Goal: Task Accomplishment & Management: Manage account settings

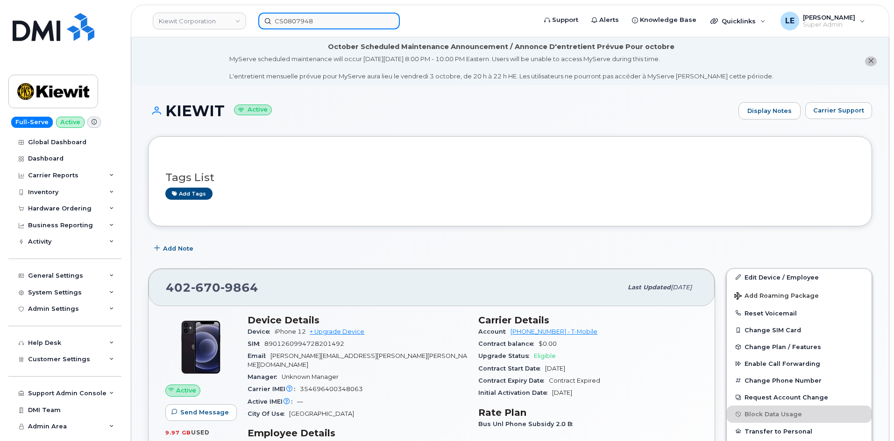
click at [288, 25] on input "CS0807948" at bounding box center [328, 21] width 141 height 17
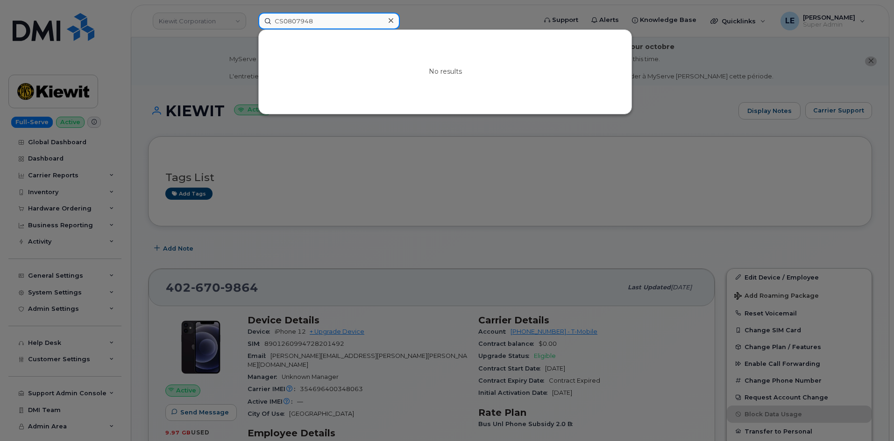
click at [293, 23] on input "CS0807948" at bounding box center [328, 21] width 141 height 17
paste input "LCAPPS@WEEKSMARINE.COM"
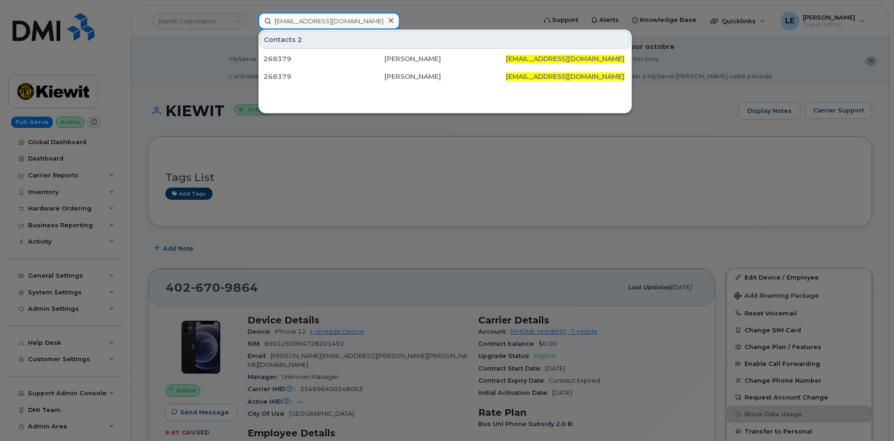
type input "LCAPPS@WEEKSMARINE.COM"
click at [318, 55] on div "268379" at bounding box center [323, 58] width 121 height 9
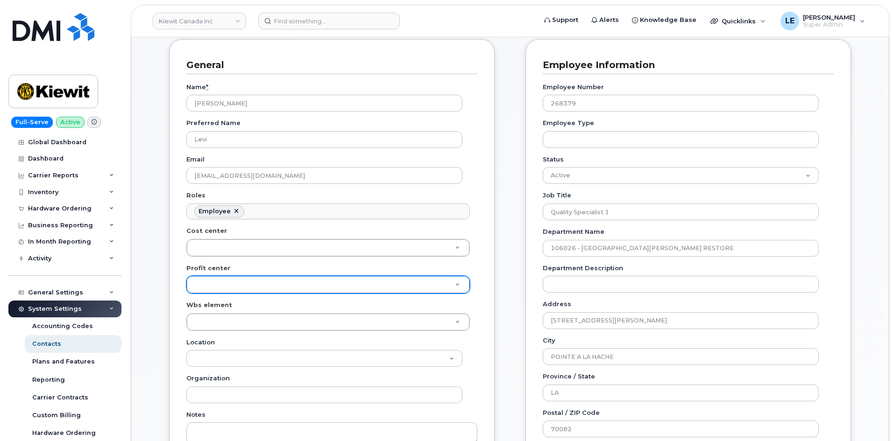
scroll to position [187, 0]
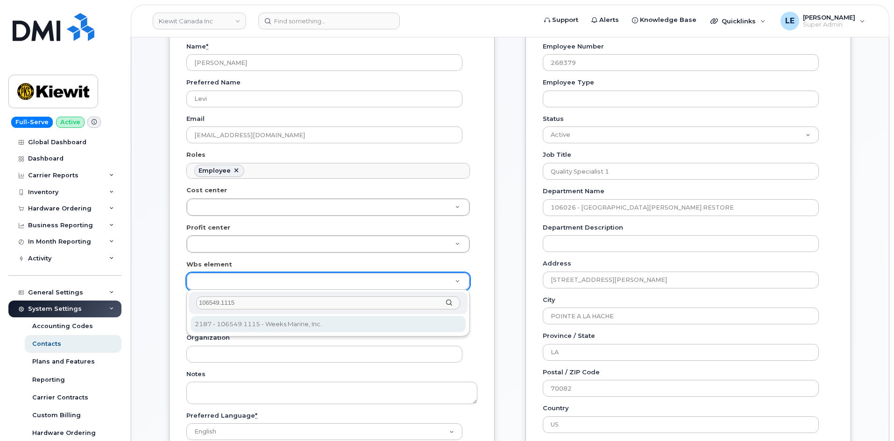
type input "106549.1115"
type input "36128023"
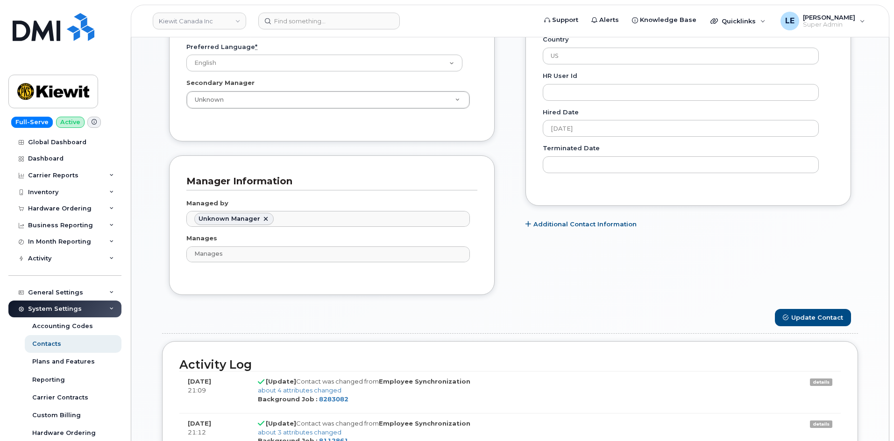
scroll to position [560, 0]
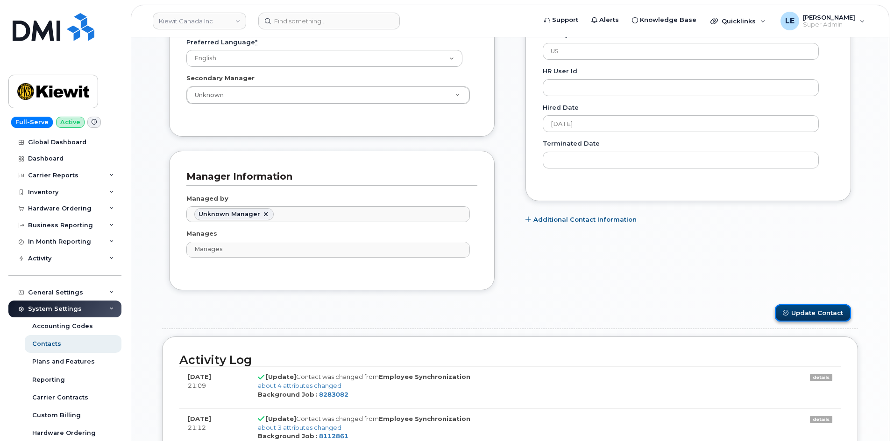
click at [799, 313] on button "Update Contact" at bounding box center [813, 312] width 76 height 17
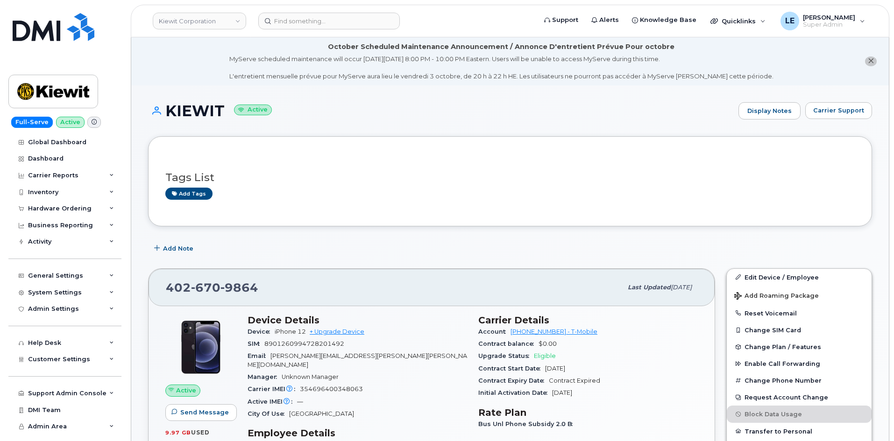
click at [694, 138] on div "Tags List Add tags" at bounding box center [510, 181] width 724 height 90
click at [284, 25] on input at bounding box center [328, 21] width 141 height 17
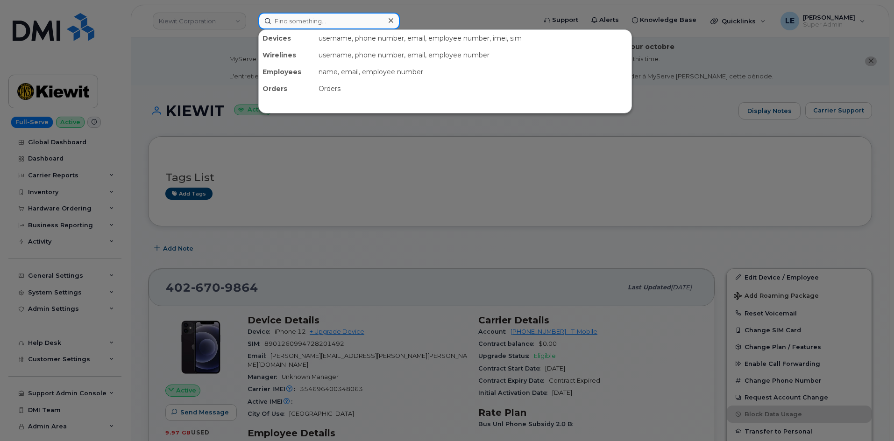
paste input "BRENNON.STORY@WEEKSMARINE.COM"
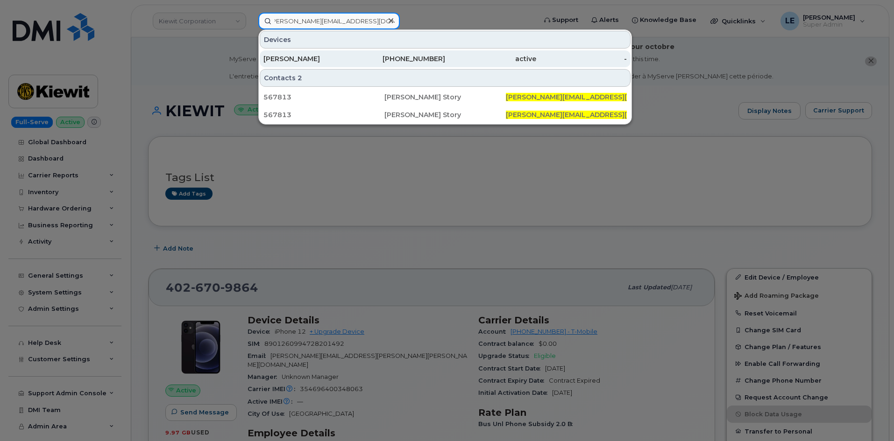
type input "BRENNON.STORY@WEEKSMARINE.COM"
click at [306, 60] on div "BRENDAN STORY" at bounding box center [308, 58] width 91 height 9
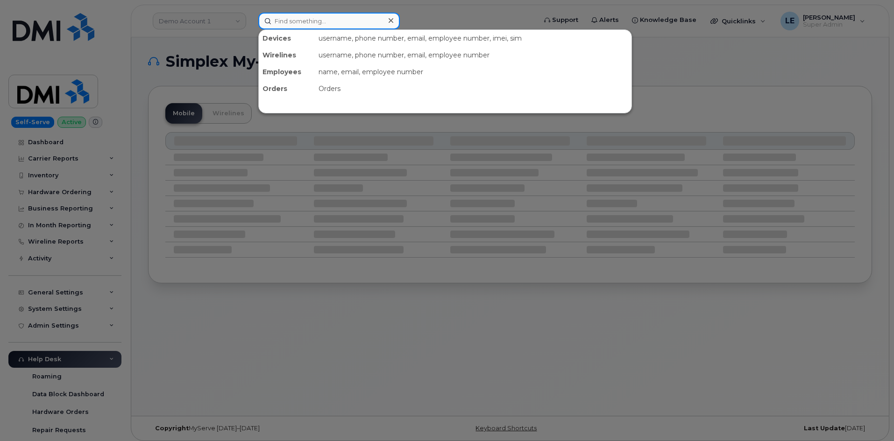
click at [349, 20] on input at bounding box center [328, 21] width 141 height 17
paste input "64534"
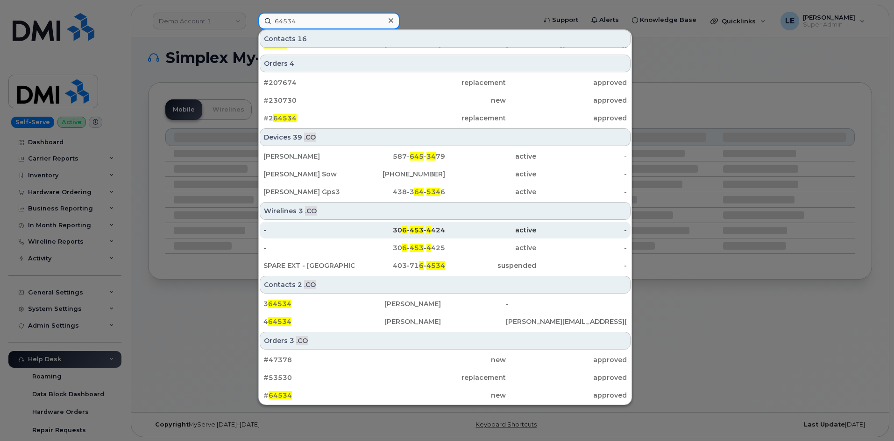
scroll to position [5, 0]
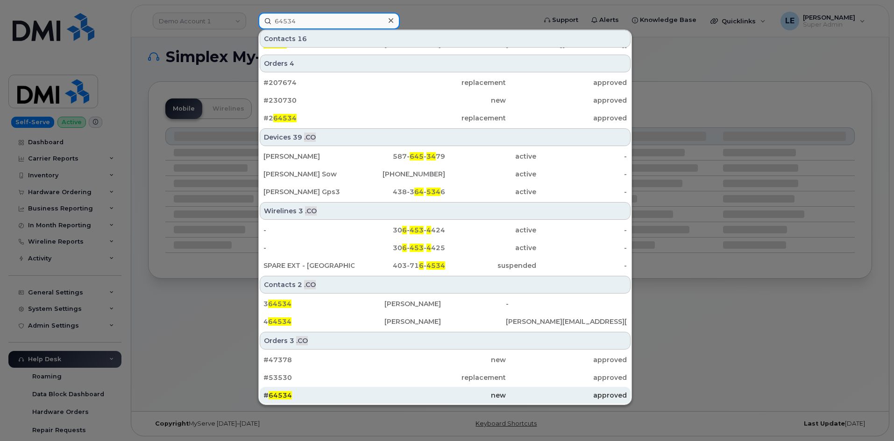
type input "64534"
click at [311, 395] on div "# 64534" at bounding box center [323, 395] width 121 height 9
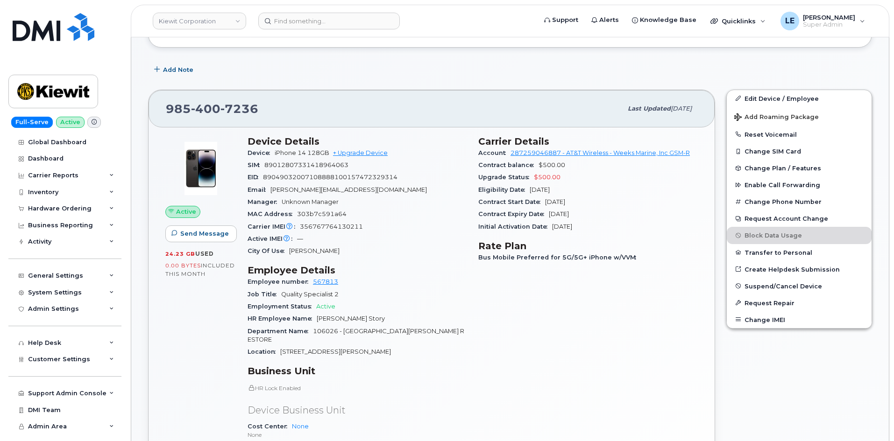
scroll to position [140, 0]
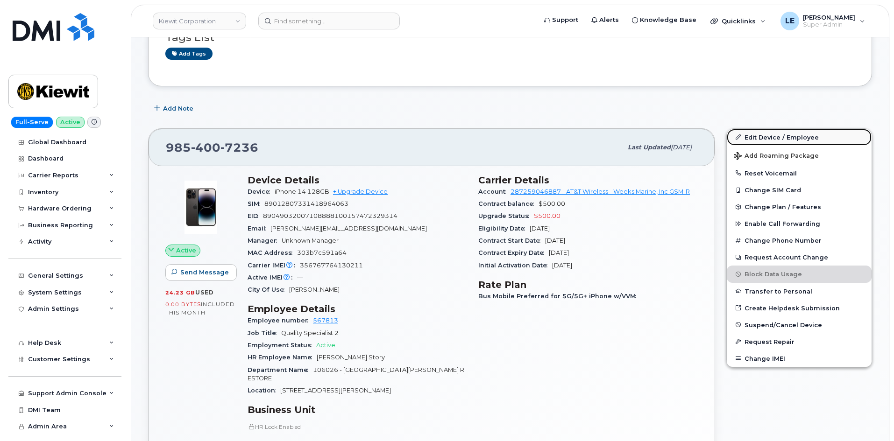
click at [742, 134] on link "Edit Device / Employee" at bounding box center [799, 137] width 145 height 17
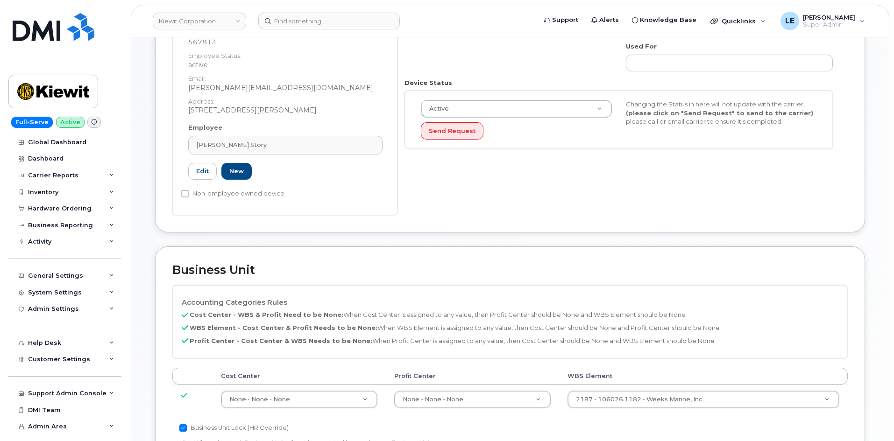
scroll to position [280, 0]
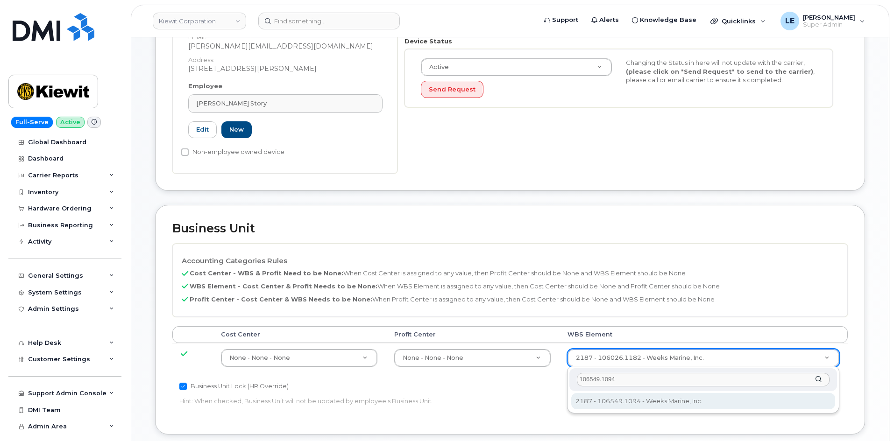
type input "106549.1094"
type input "36131266"
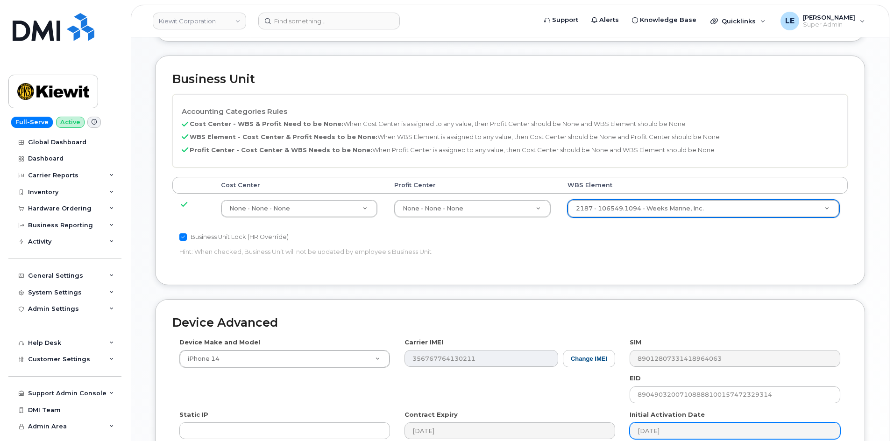
scroll to position [566, 0]
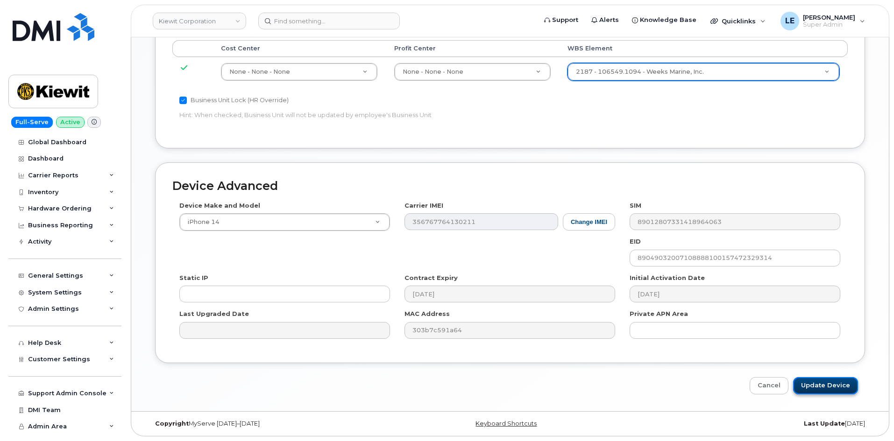
click at [820, 385] on input "Update Device" at bounding box center [825, 385] width 65 height 17
type input "Saving..."
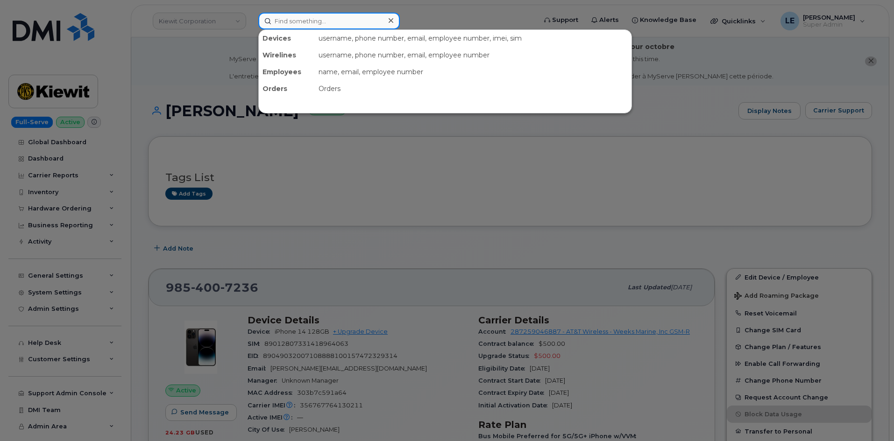
click at [310, 23] on input at bounding box center [328, 21] width 141 height 17
paste input "[EMAIL_ADDRESS][DOMAIN_NAME]"
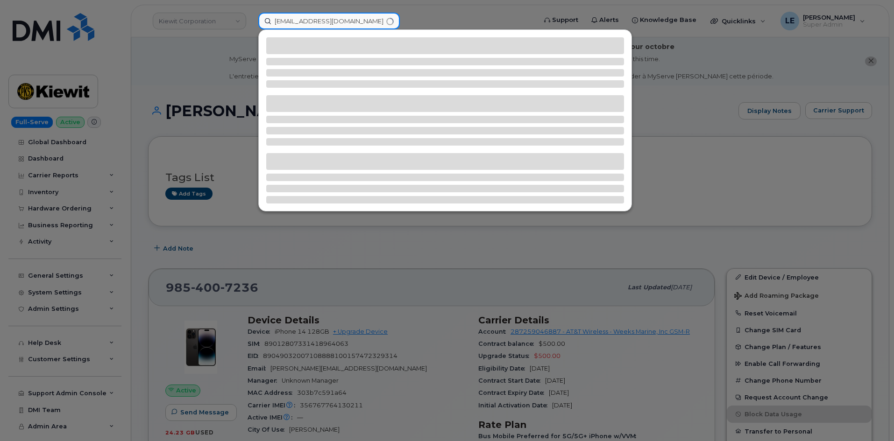
type input "[EMAIL_ADDRESS][DOMAIN_NAME]"
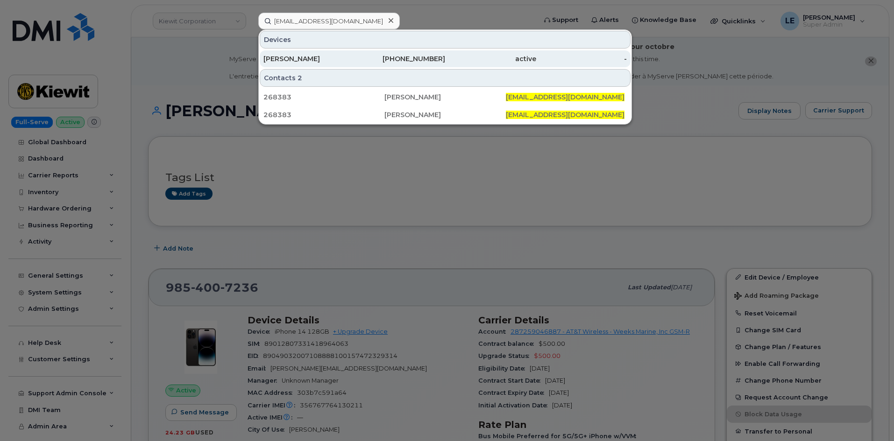
click at [386, 52] on div "985-273-2022" at bounding box center [399, 58] width 91 height 17
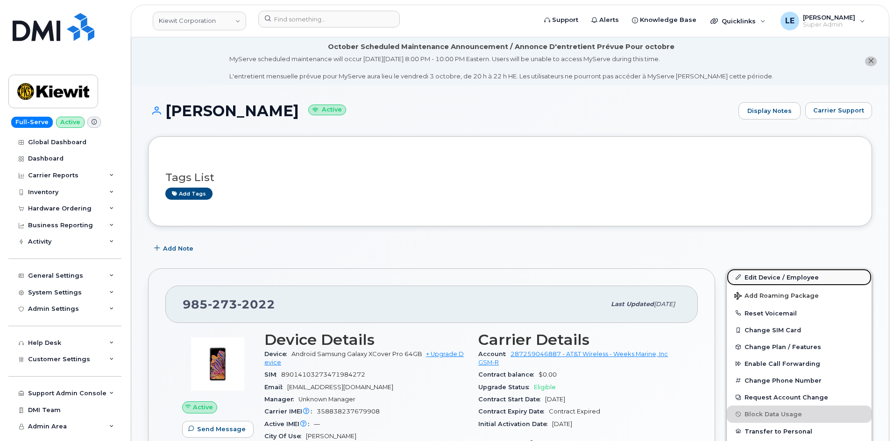
click at [786, 277] on link "Edit Device / Employee" at bounding box center [799, 277] width 145 height 17
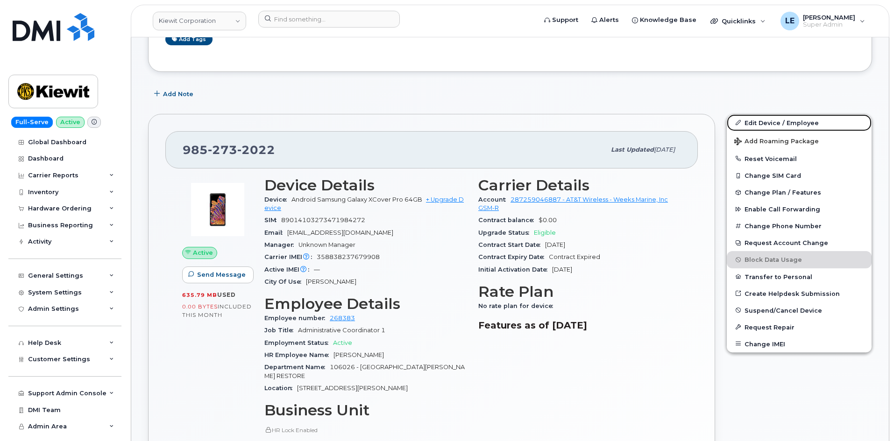
scroll to position [374, 0]
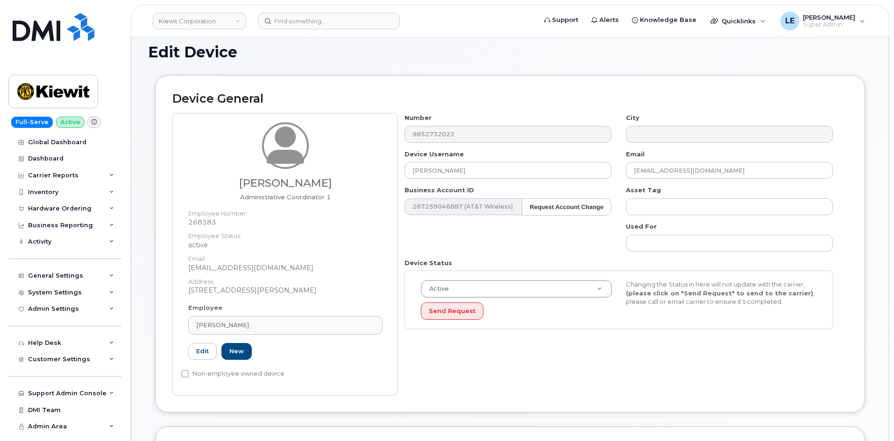
scroll to position [327, 0]
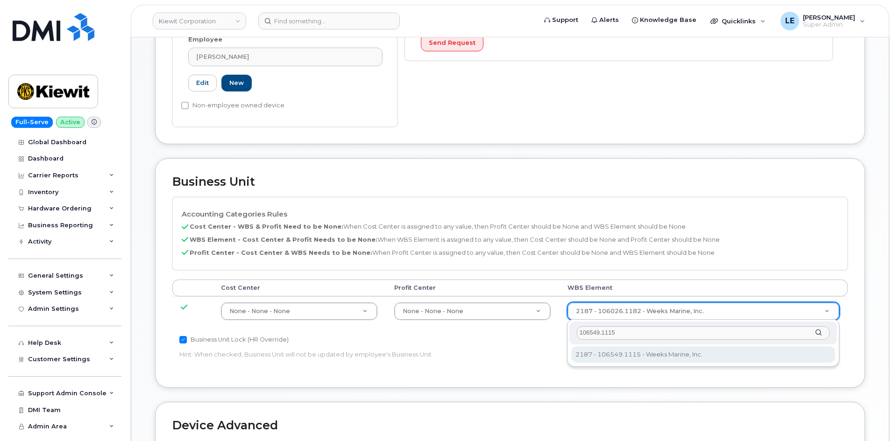
type input "106549.1115"
type input "36131287"
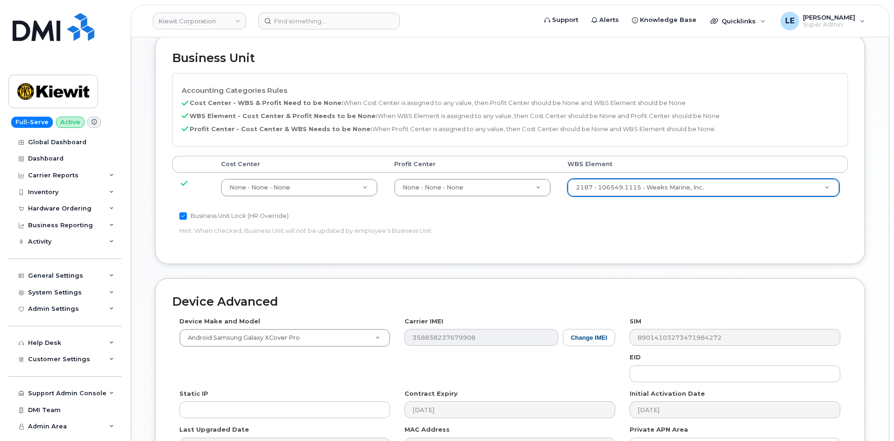
scroll to position [566, 0]
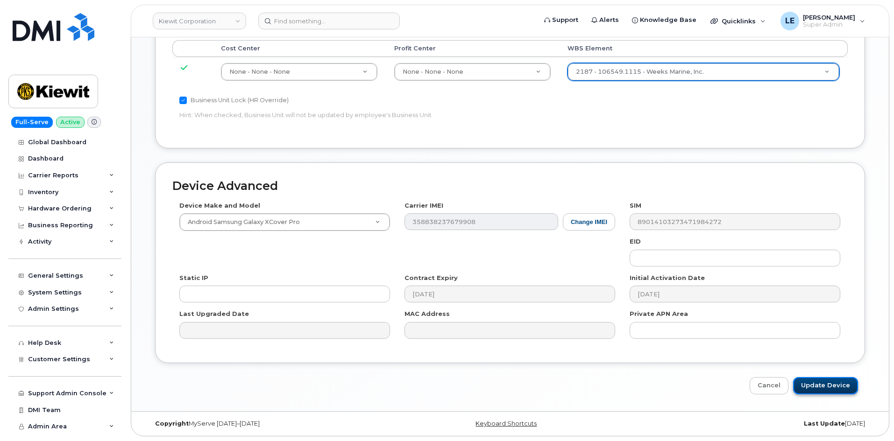
click at [840, 387] on input "Update Device" at bounding box center [825, 385] width 65 height 17
type input "Saving..."
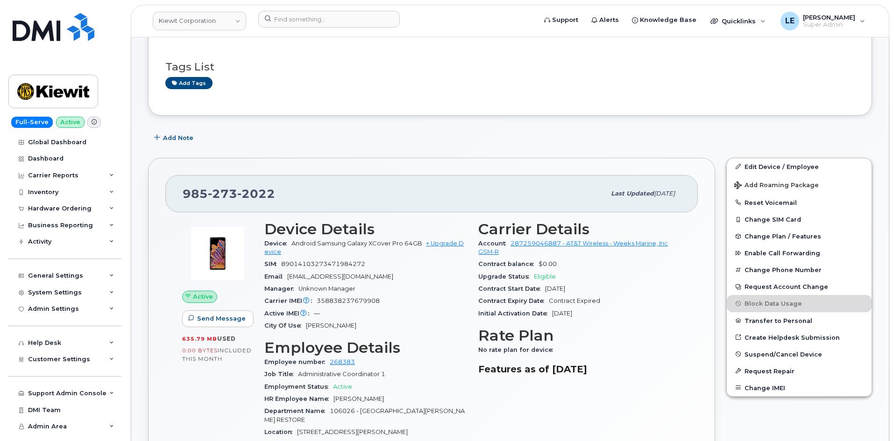
scroll to position [374, 0]
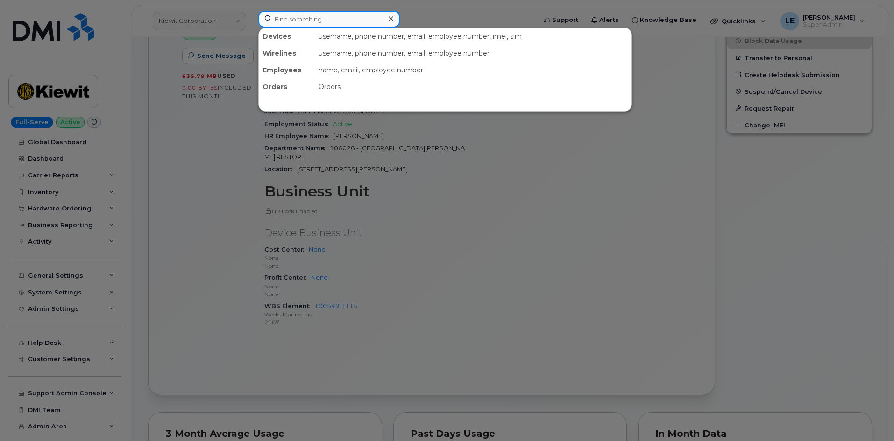
click at [310, 26] on input at bounding box center [328, 19] width 141 height 17
paste input "7802070216."
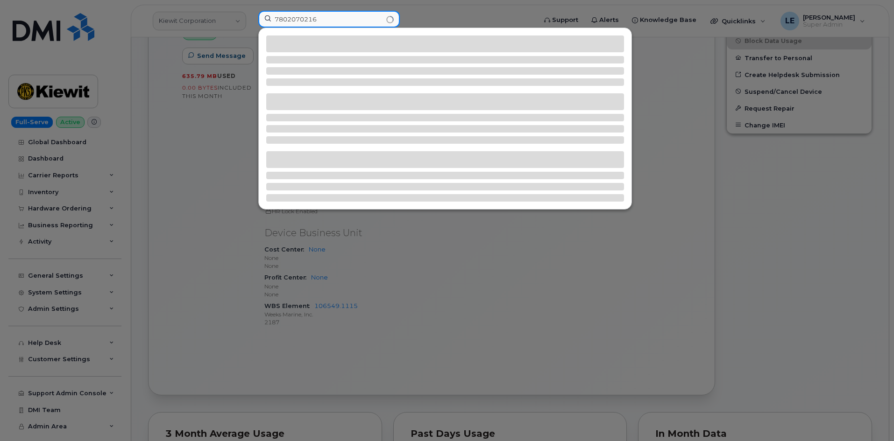
type input "7802070216"
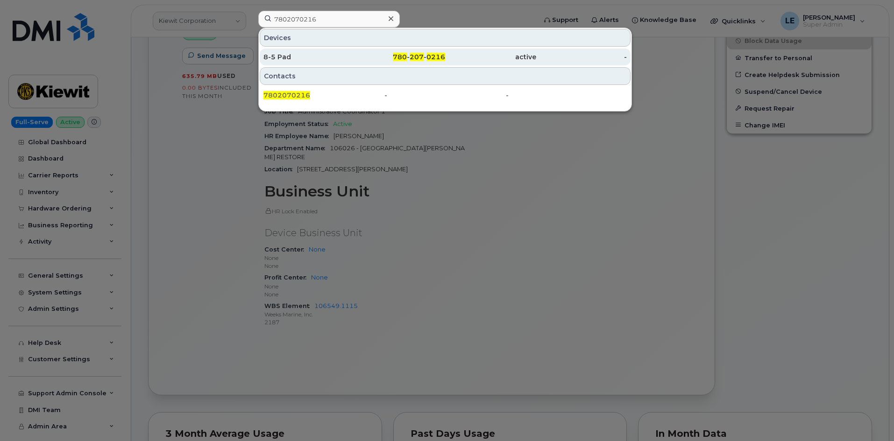
click at [313, 57] on div "8-5 Pad" at bounding box center [308, 56] width 91 height 9
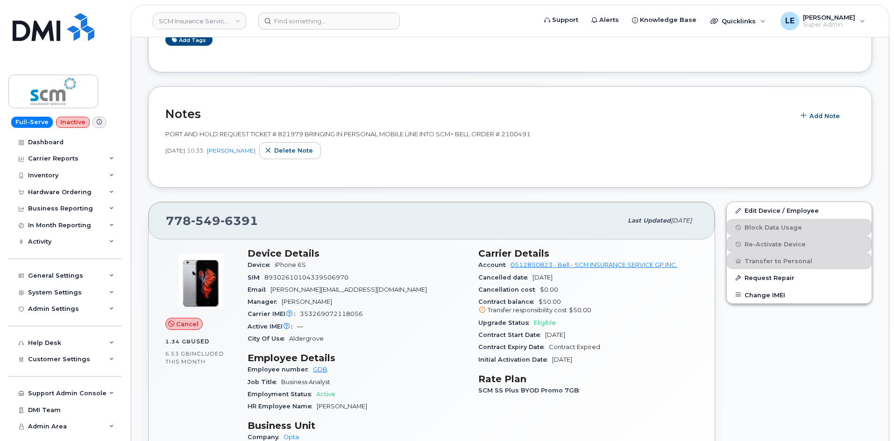
scroll to position [280, 0]
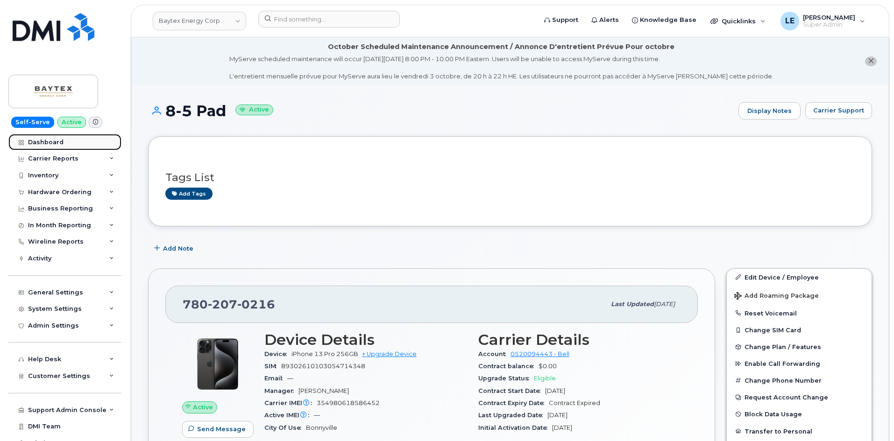
click at [57, 145] on div "Dashboard" at bounding box center [45, 142] width 35 height 7
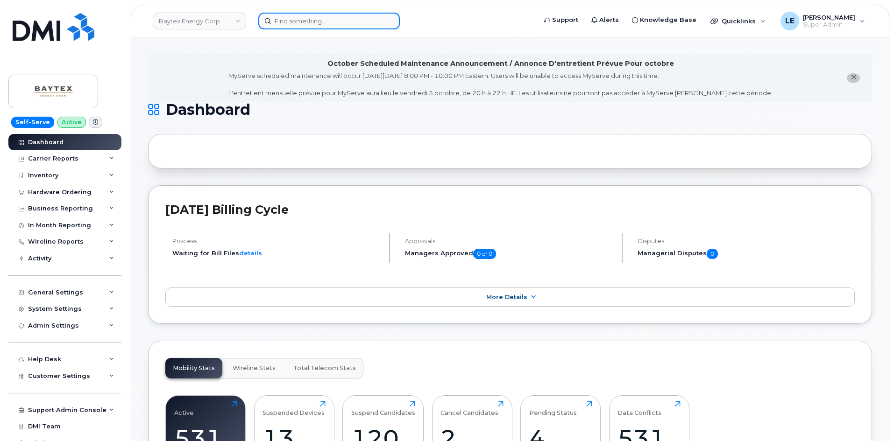
click at [326, 21] on input at bounding box center [328, 21] width 141 height 17
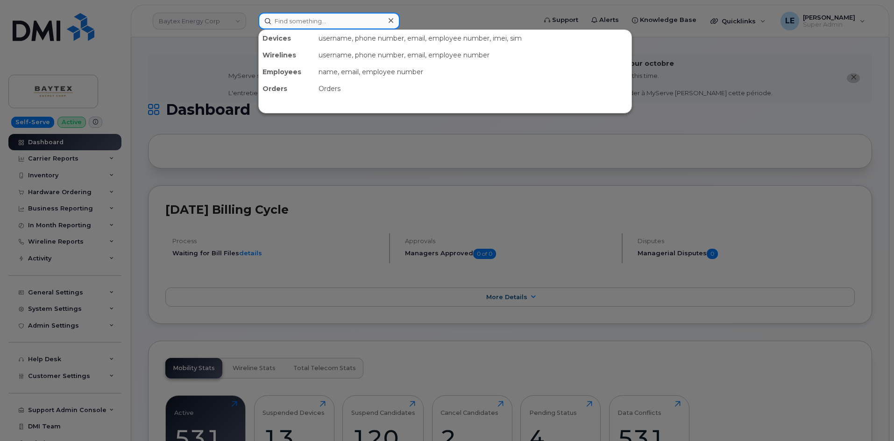
paste input "[PERSON_NAME][EMAIL_ADDRESS][PERSON_NAME][PERSON_NAME][DOMAIN_NAME]"
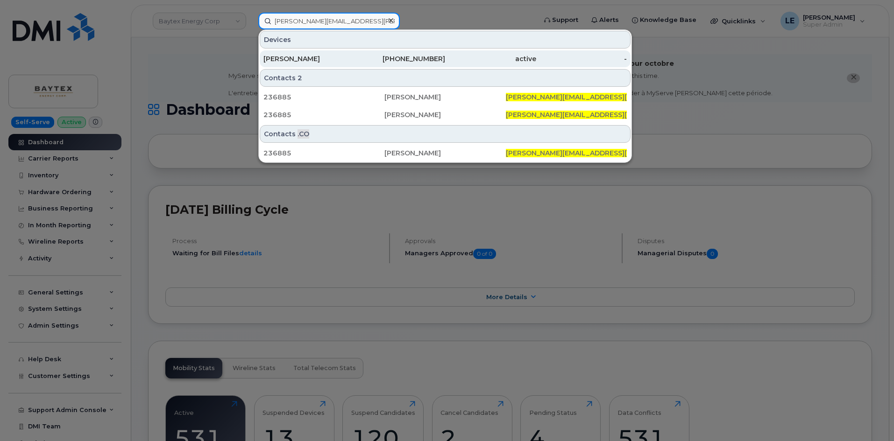
type input "[PERSON_NAME][EMAIL_ADDRESS][PERSON_NAME][PERSON_NAME][DOMAIN_NAME]"
click at [315, 55] on div "Reid Korbelik" at bounding box center [308, 58] width 91 height 9
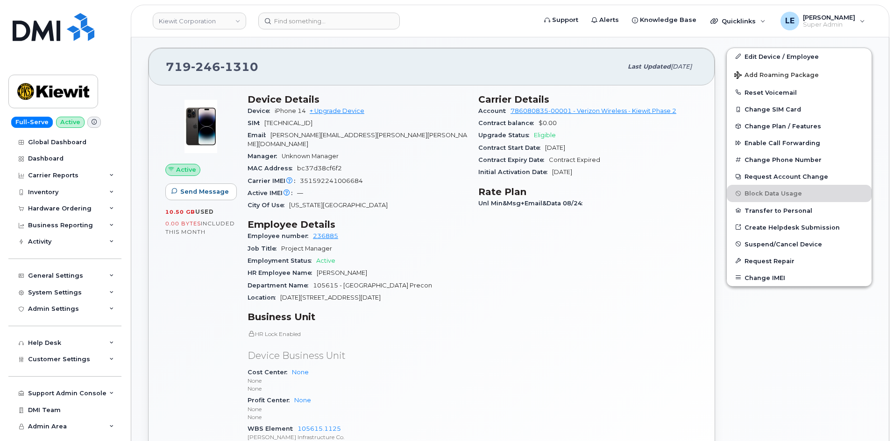
scroll to position [140, 0]
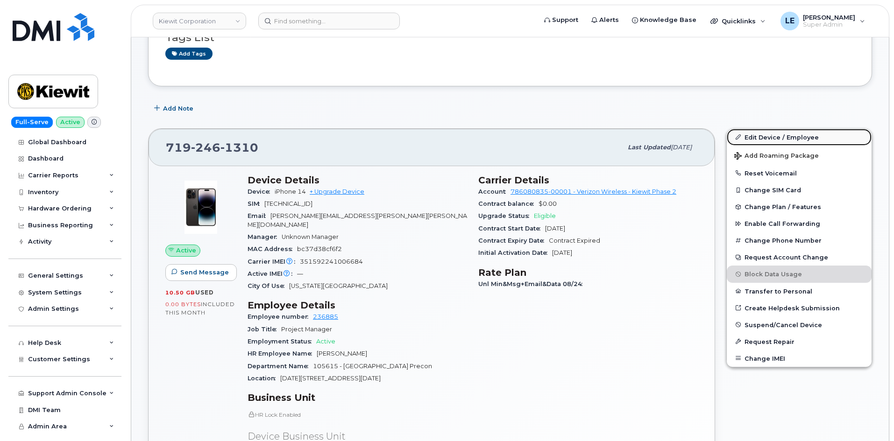
click at [761, 142] on link "Edit Device / Employee" at bounding box center [799, 137] width 145 height 17
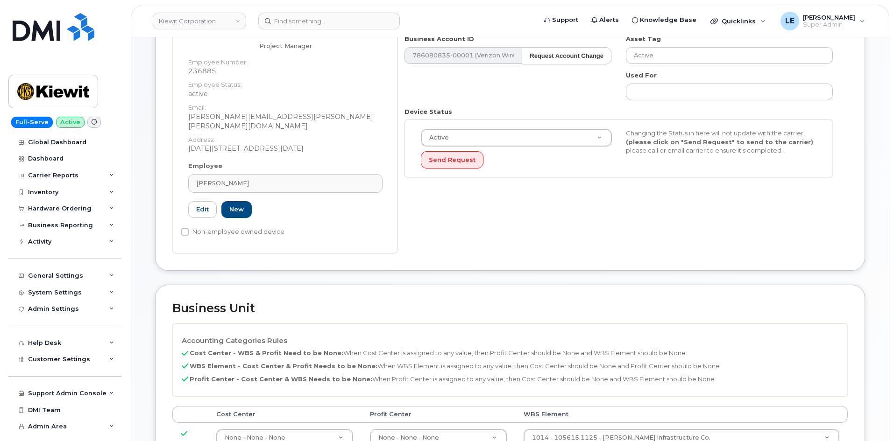
scroll to position [280, 0]
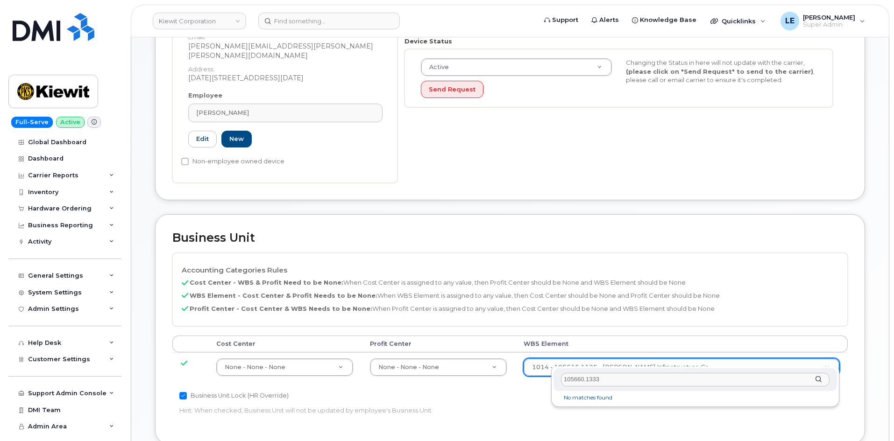
click at [587, 381] on input "105660.1333" at bounding box center [695, 380] width 269 height 14
click at [585, 381] on input "105660.1333" at bounding box center [695, 380] width 269 height 14
click at [587, 380] on input "105660.1333" at bounding box center [695, 380] width 269 height 14
type input "105660.1333"
click at [566, 379] on input "105660.1333" at bounding box center [695, 380] width 269 height 14
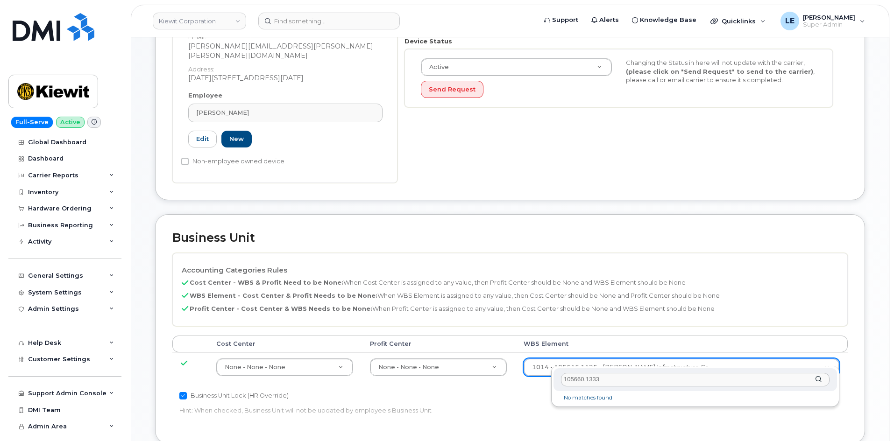
click at [564, 382] on input "105660.1333" at bounding box center [695, 380] width 269 height 14
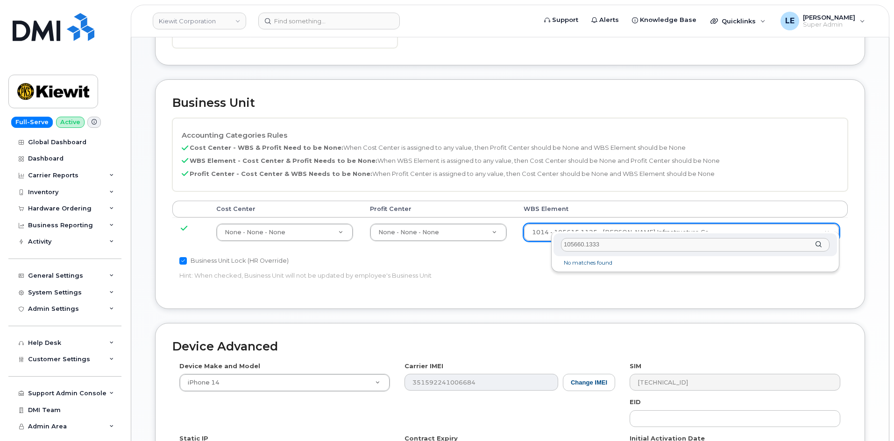
scroll to position [514, 0]
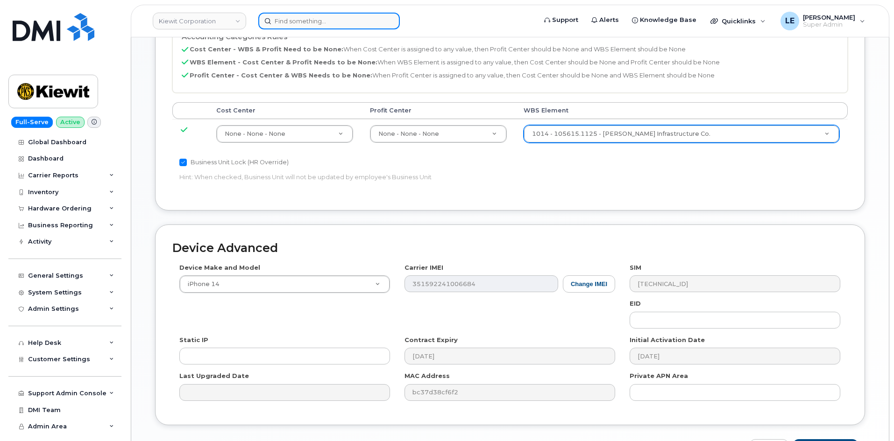
click at [306, 22] on input at bounding box center [328, 21] width 141 height 17
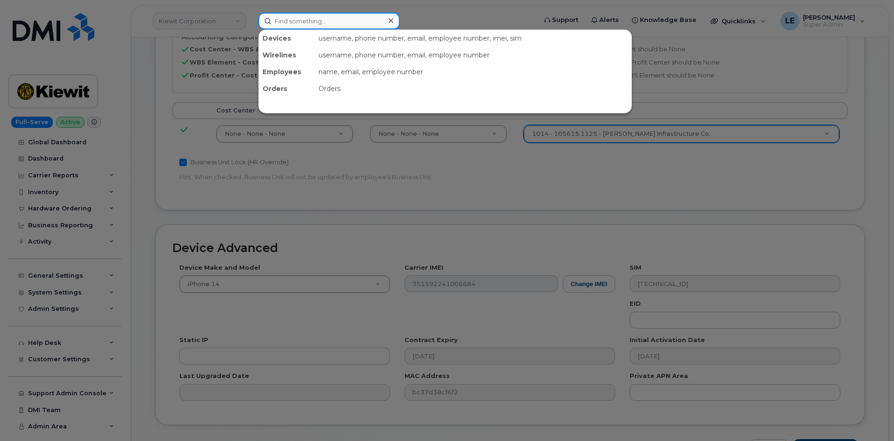
paste input "MARVIN.ROBB@KIEWIT.COM"
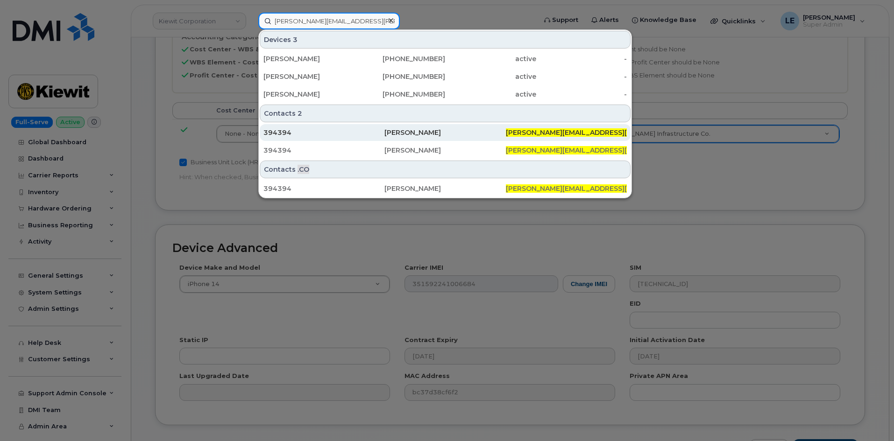
type input "MARVIN.ROBB@KIEWIT.COM"
click at [295, 133] on div "394394" at bounding box center [323, 132] width 121 height 9
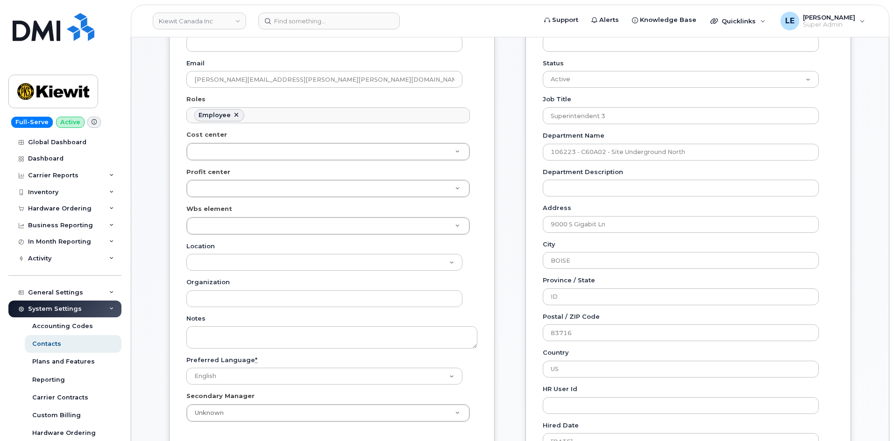
scroll to position [233, 0]
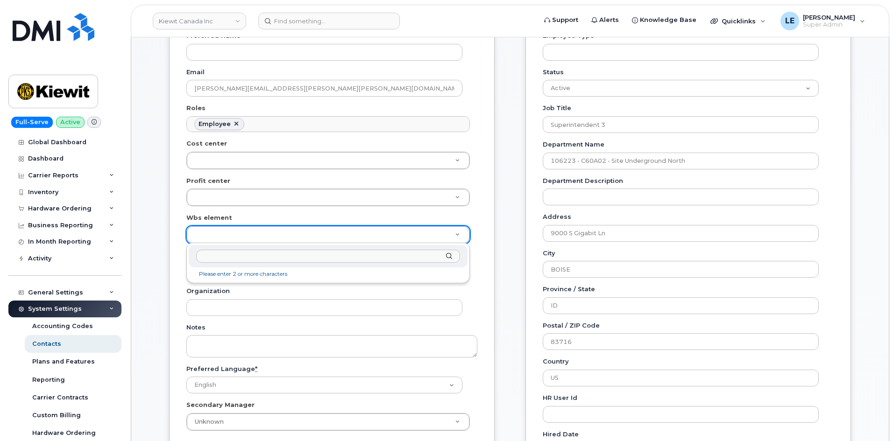
type input "110224.551"
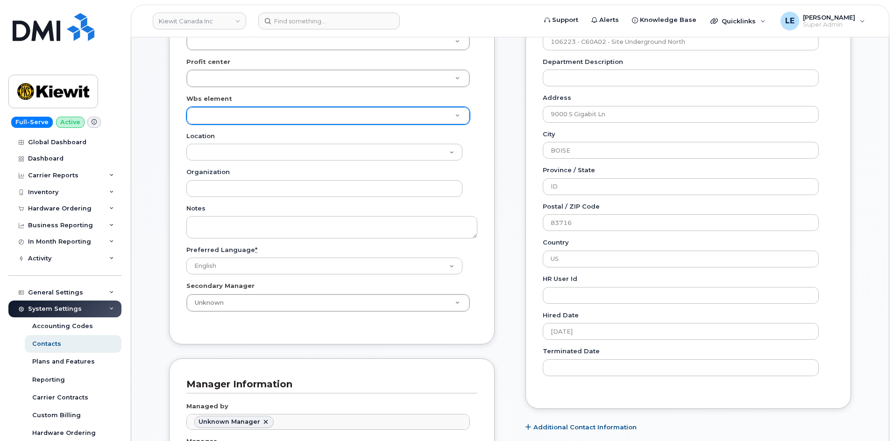
scroll to position [374, 0]
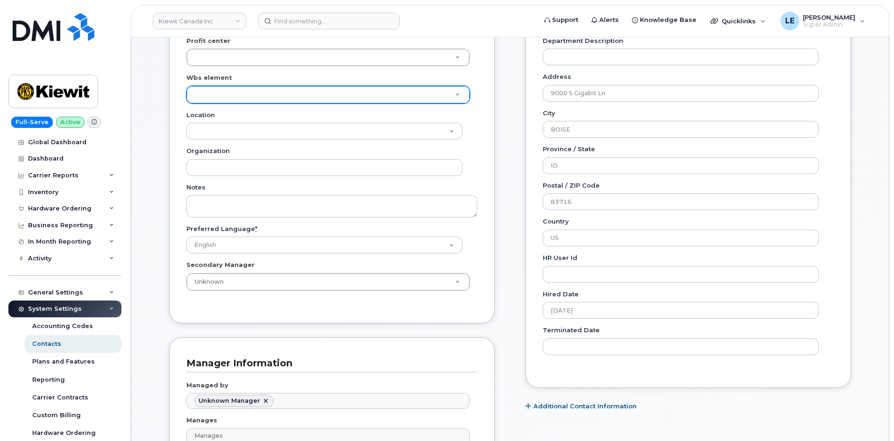
click at [294, 11] on header "[PERSON_NAME] Canada Inc Support Alerts Knowledge Base Quicklinks Suspend / Can…" at bounding box center [510, 21] width 758 height 33
click at [295, 15] on input at bounding box center [328, 21] width 141 height 17
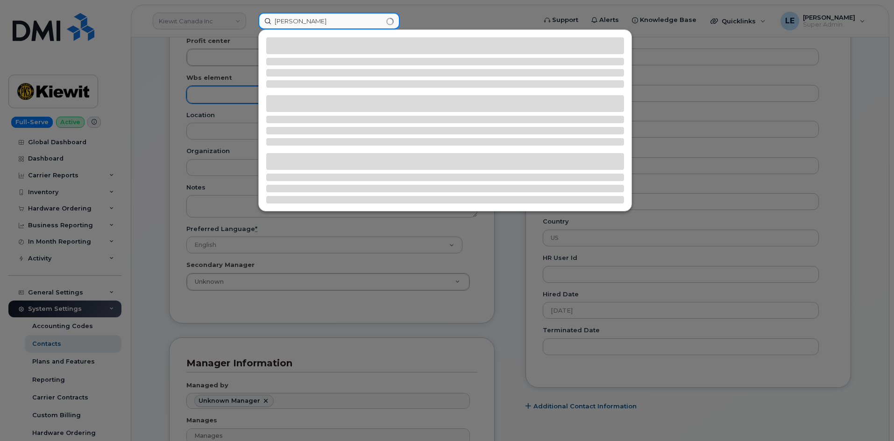
type input "will lawrence"
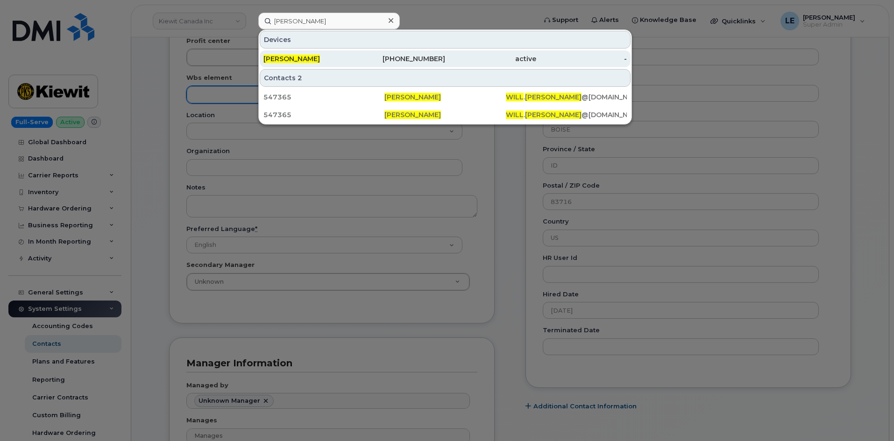
click at [315, 52] on div "[PERSON_NAME]" at bounding box center [308, 58] width 91 height 17
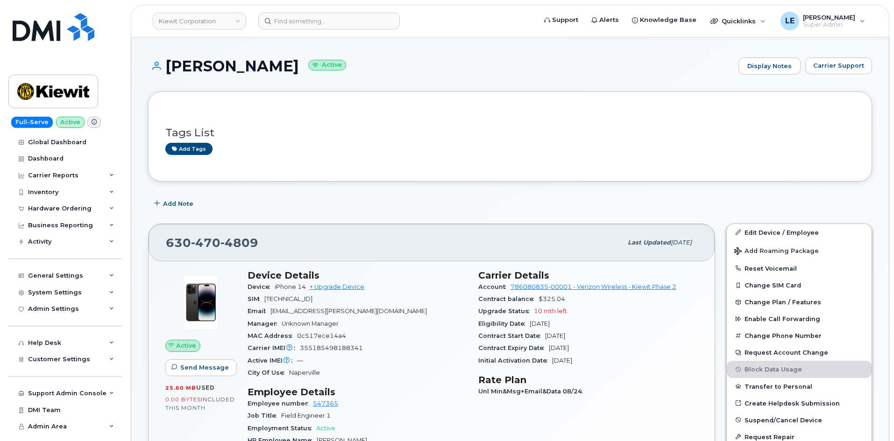
scroll to position [47, 0]
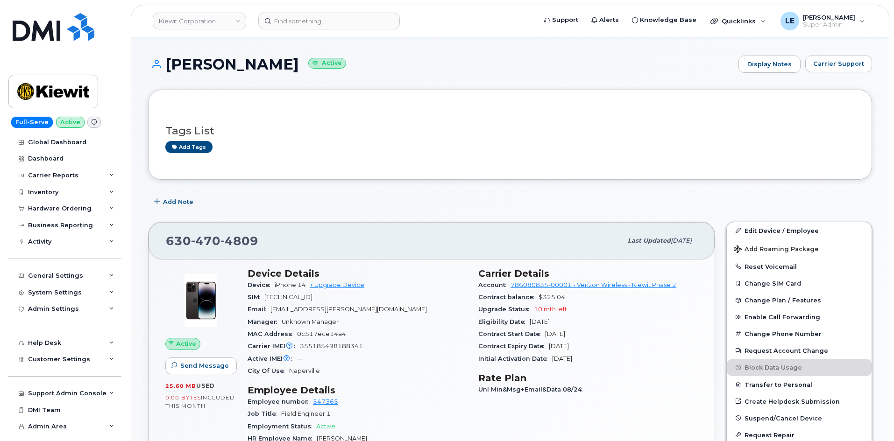
click at [304, 310] on span "[EMAIL_ADDRESS][PERSON_NAME][DOMAIN_NAME]" at bounding box center [348, 309] width 156 height 7
click at [366, 311] on div "Email WILL.LAWRENCE@TICUS.COM" at bounding box center [356, 310] width 219 height 12
drag, startPoint x: 367, startPoint y: 307, endPoint x: 274, endPoint y: 312, distance: 93.1
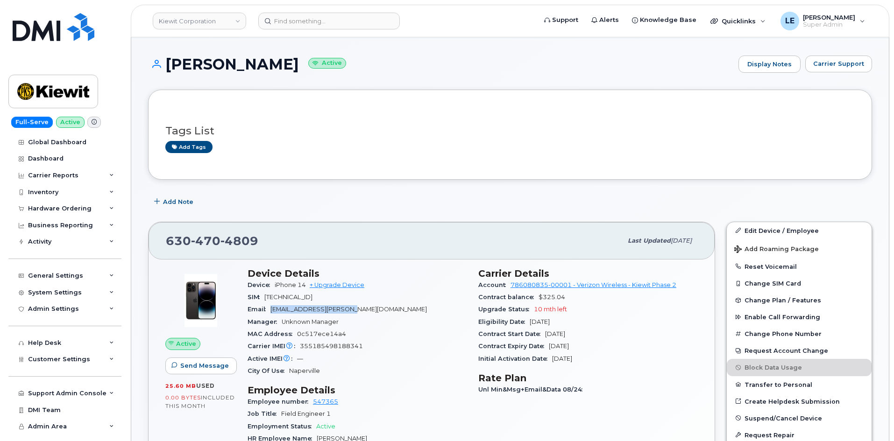
click at [274, 312] on div "Email WILL.LAWRENCE@TICUS.COM" at bounding box center [356, 310] width 219 height 12
copy span "[EMAIL_ADDRESS][PERSON_NAME][DOMAIN_NAME]"
click at [743, 225] on link "Edit Device / Employee" at bounding box center [799, 230] width 145 height 17
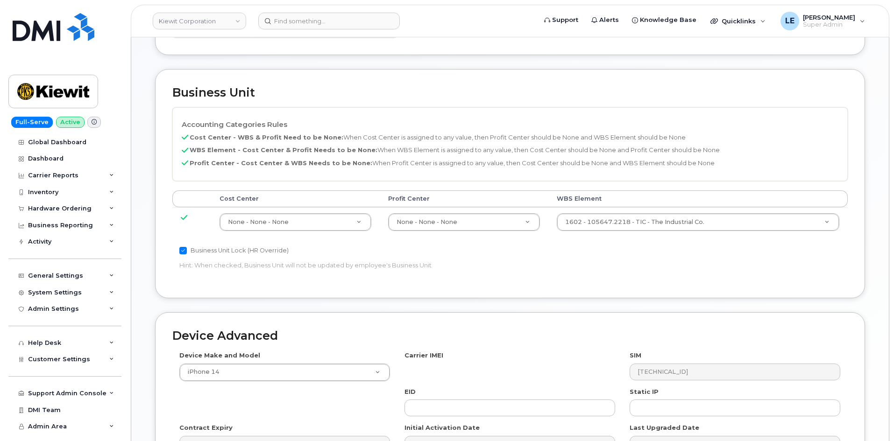
scroll to position [375, 0]
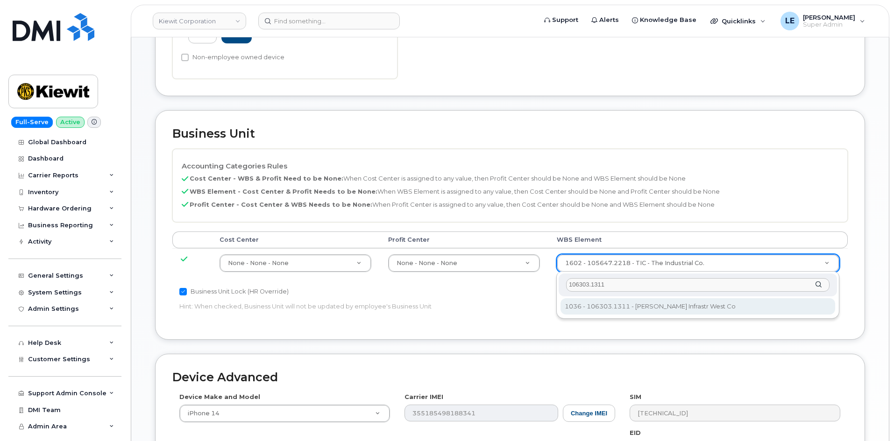
type input "106303.1311"
type input "34541348"
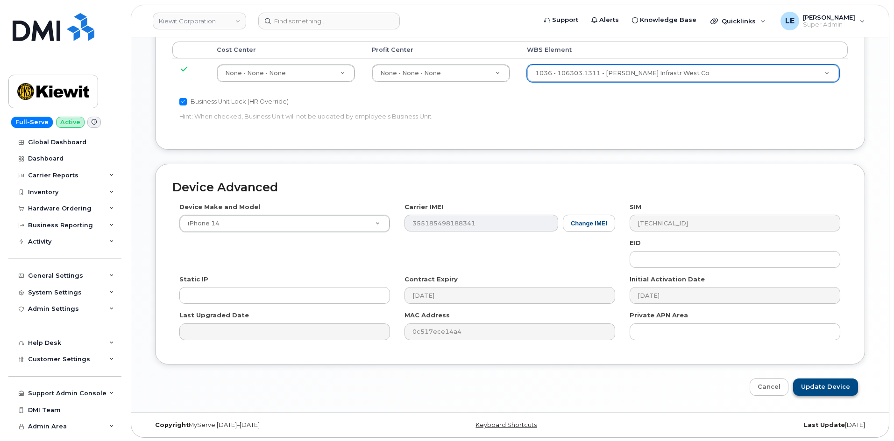
scroll to position [566, 0]
click at [829, 386] on input "Update Device" at bounding box center [825, 385] width 65 height 17
type input "Saving..."
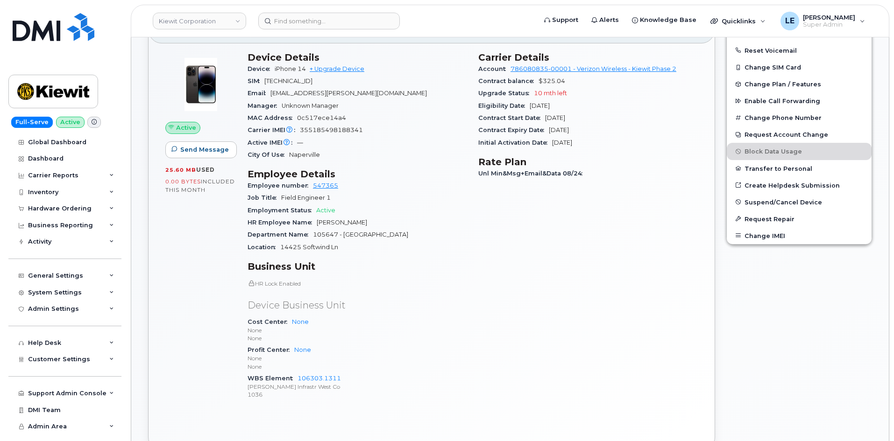
scroll to position [280, 0]
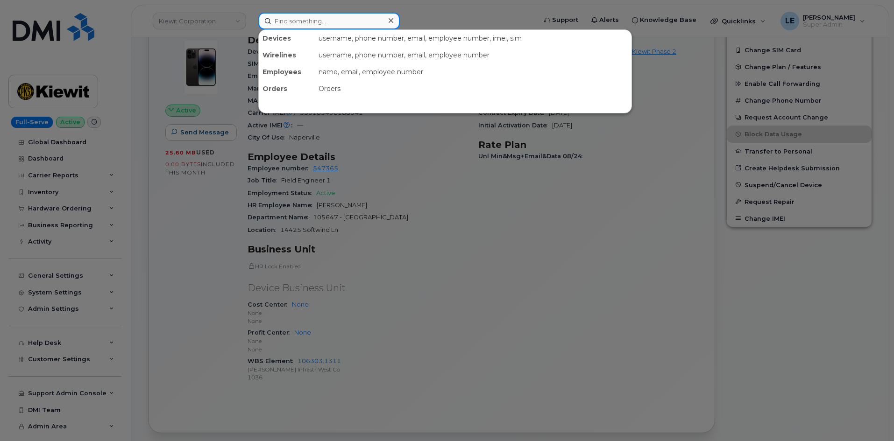
click at [282, 17] on input at bounding box center [328, 21] width 141 height 17
paste input "[PERSON_NAME][EMAIL_ADDRESS][PERSON_NAME][PERSON_NAME][DOMAIN_NAME]"
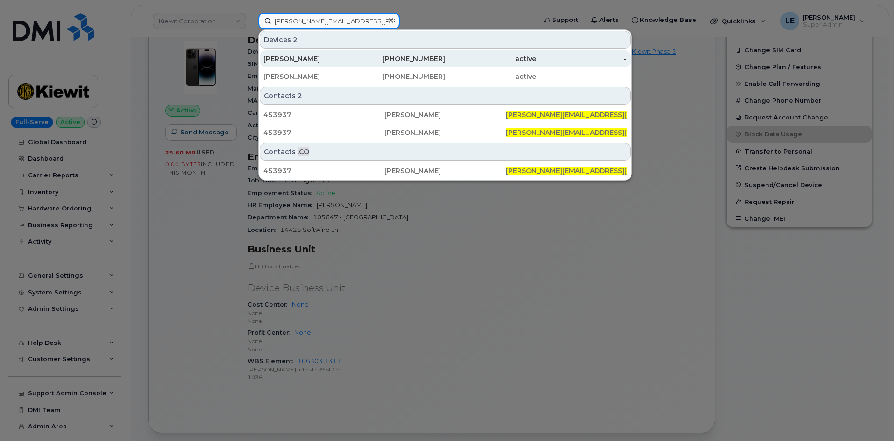
type input "[PERSON_NAME][EMAIL_ADDRESS][PERSON_NAME][PERSON_NAME][DOMAIN_NAME]"
click at [348, 63] on div "[PERSON_NAME]" at bounding box center [308, 58] width 91 height 9
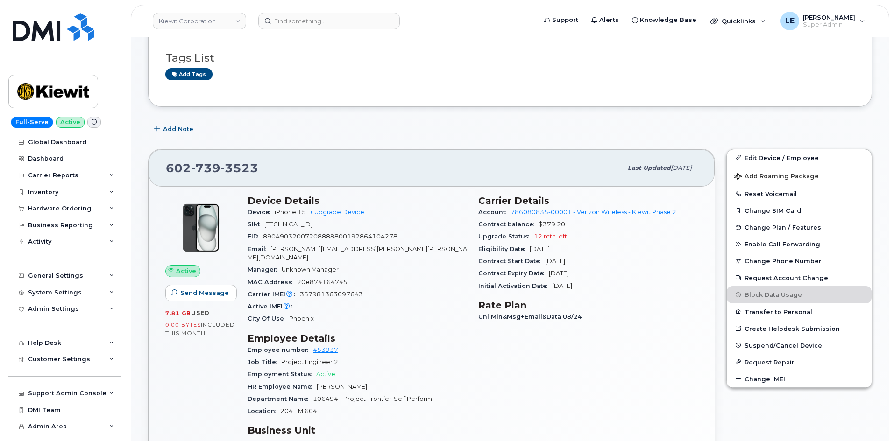
scroll to position [140, 0]
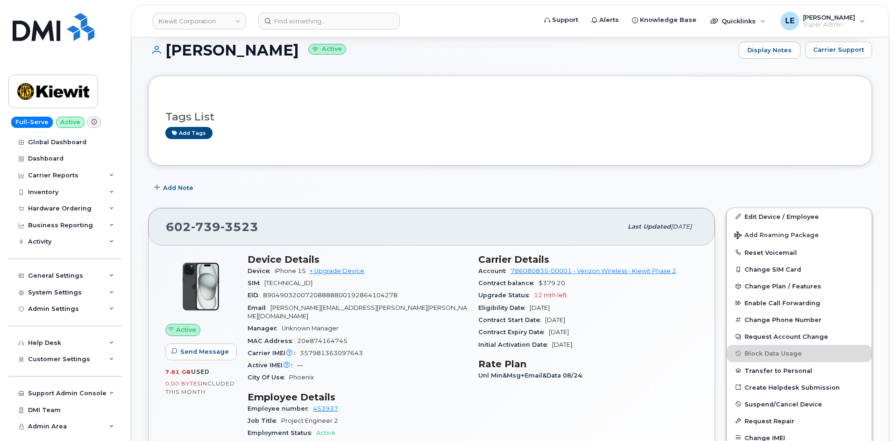
click at [752, 218] on link "Edit Device / Employee" at bounding box center [799, 216] width 145 height 17
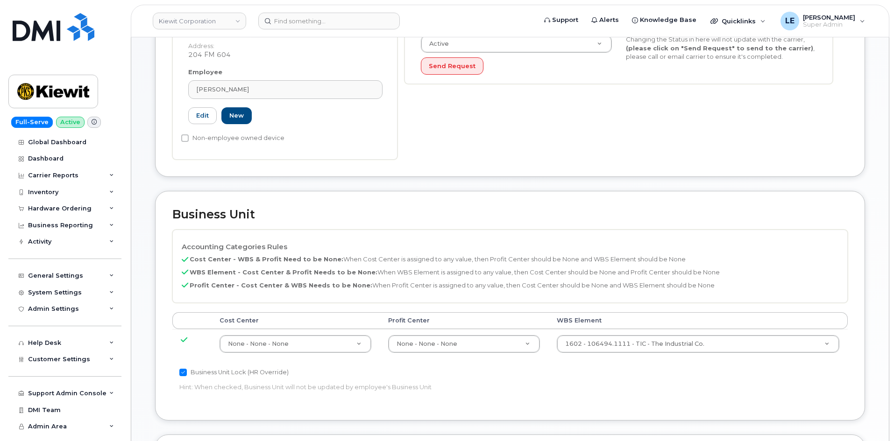
scroll to position [327, 0]
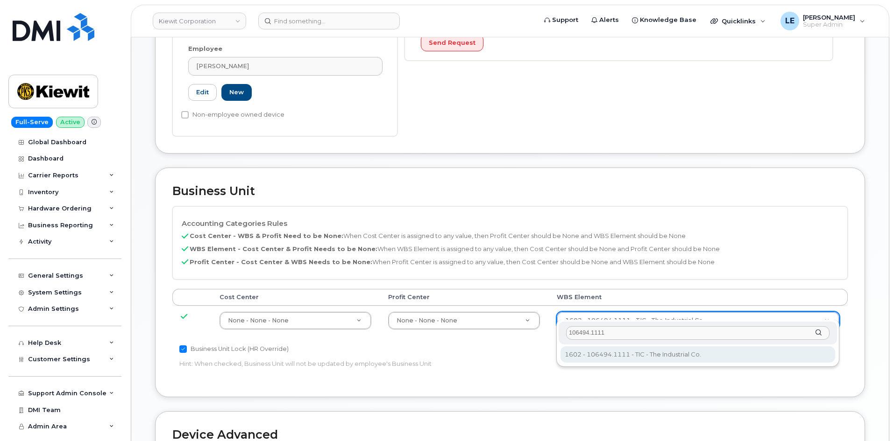
type input "106494.1111"
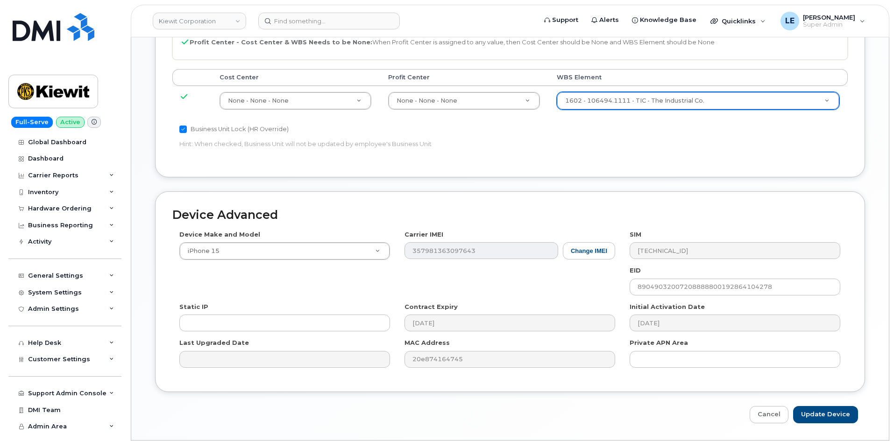
scroll to position [566, 0]
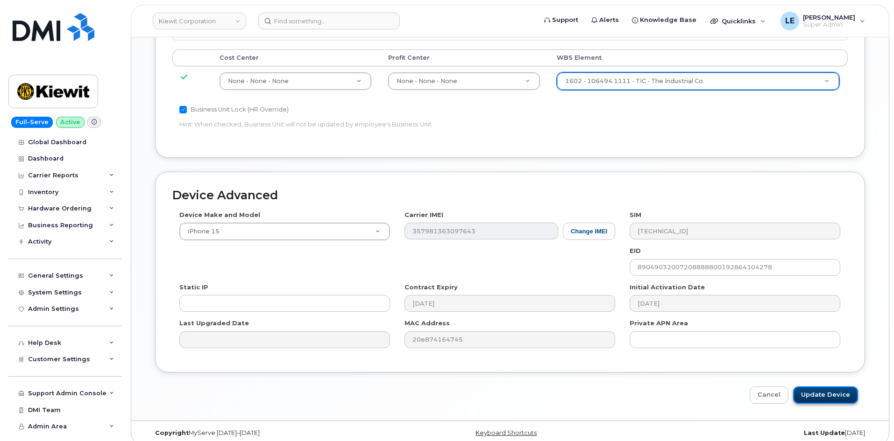
click at [837, 388] on input "Update Device" at bounding box center [825, 395] width 65 height 17
type input "Saving..."
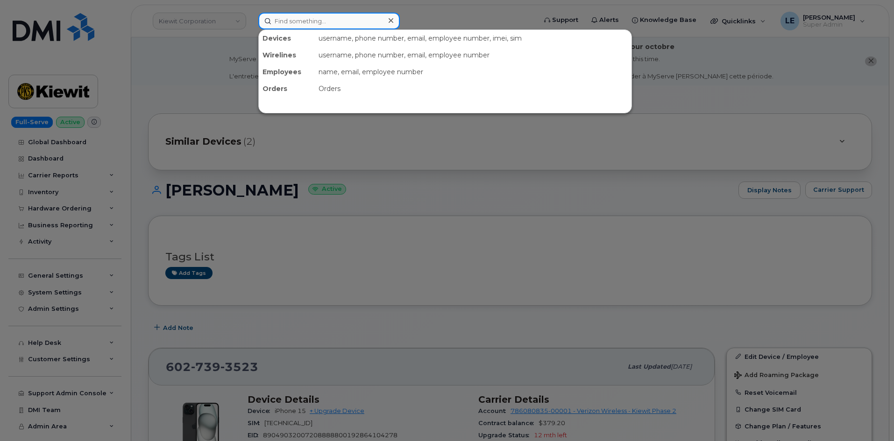
click at [283, 24] on input at bounding box center [328, 21] width 141 height 17
paste input "[PERSON_NAME]"
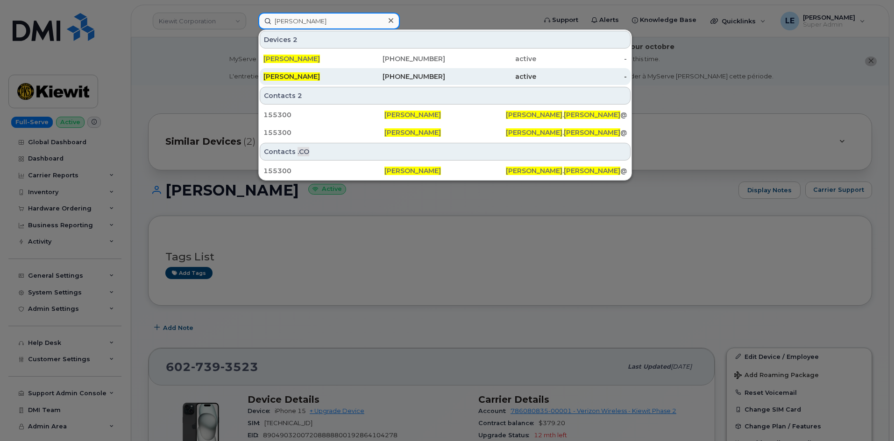
type input "[PERSON_NAME]"
click at [364, 69] on div "[PHONE_NUMBER]" at bounding box center [399, 76] width 91 height 17
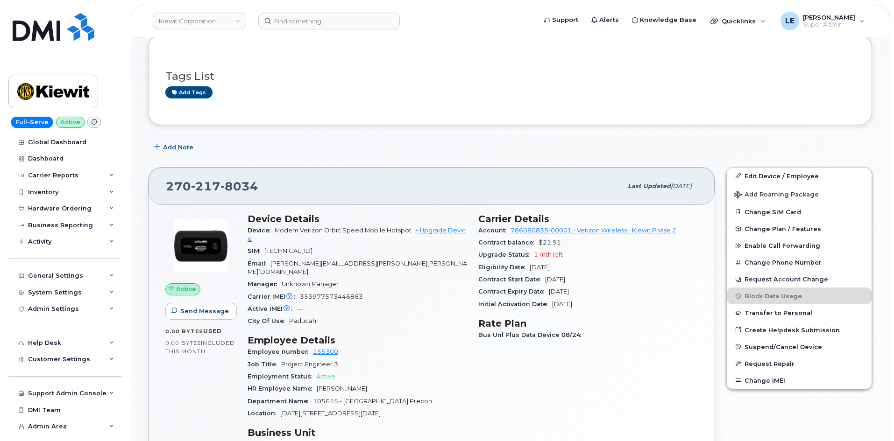
scroll to position [93, 0]
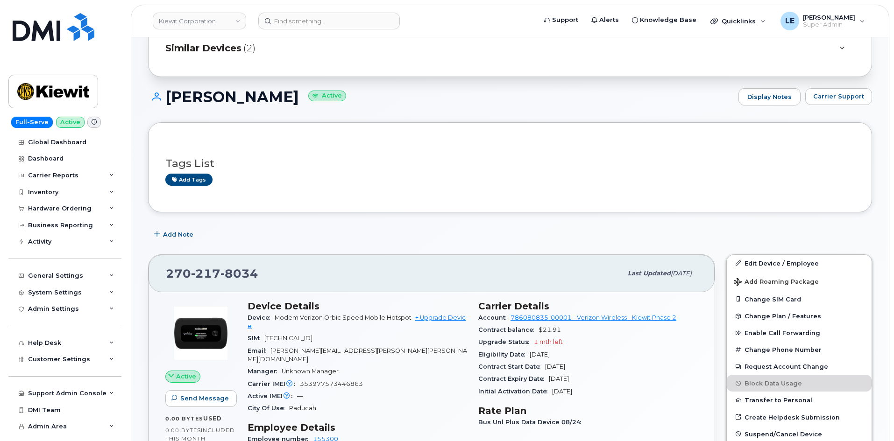
click at [288, 63] on div "Similar Devices (2)" at bounding box center [510, 48] width 724 height 57
click at [266, 54] on div "Similar Devices (2)" at bounding box center [496, 48] width 663 height 22
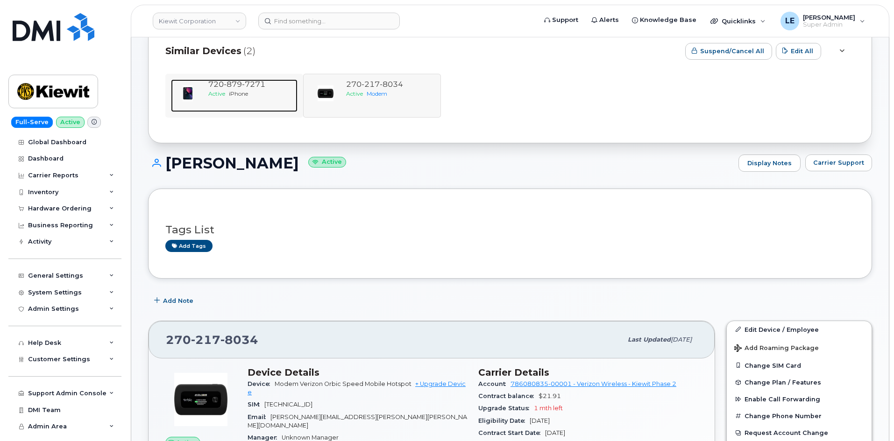
click at [230, 83] on span "879" at bounding box center [233, 84] width 18 height 9
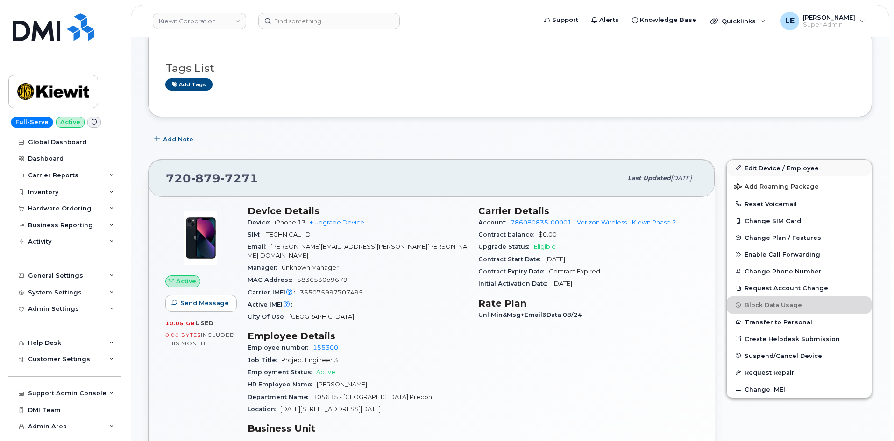
scroll to position [187, 0]
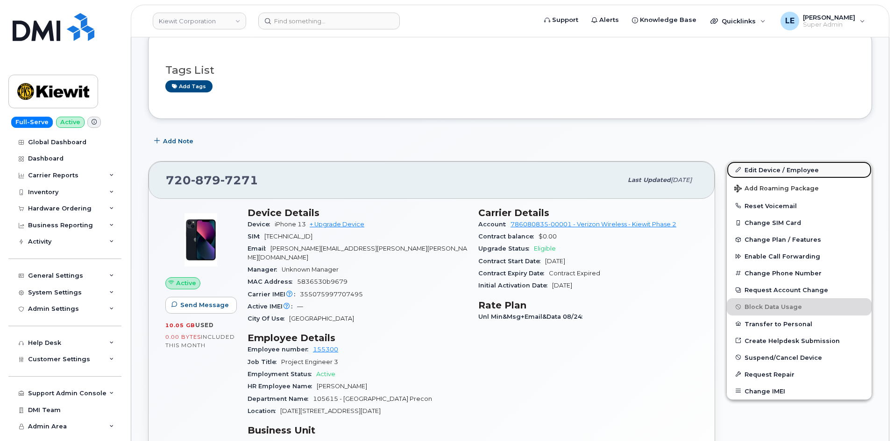
click at [756, 163] on link "Edit Device / Employee" at bounding box center [799, 170] width 145 height 17
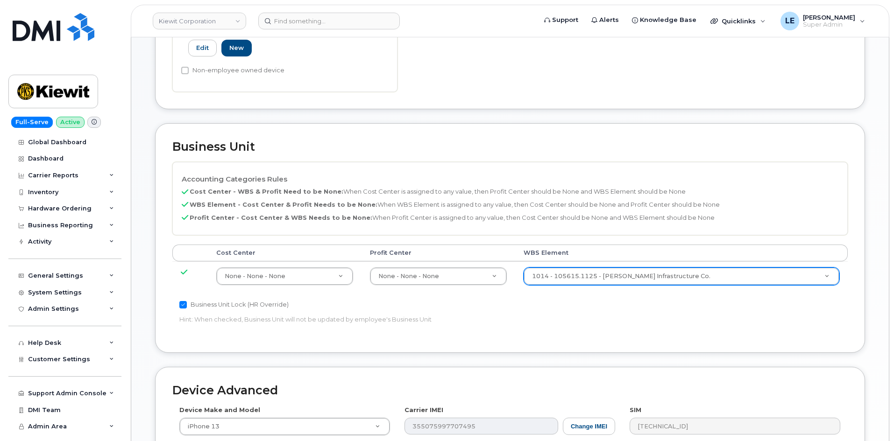
scroll to position [374, 0]
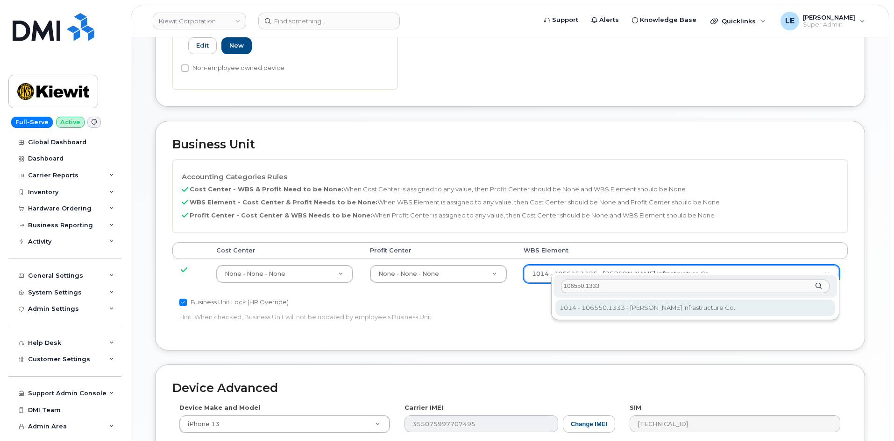
type input "106550.1333"
type input "36144121"
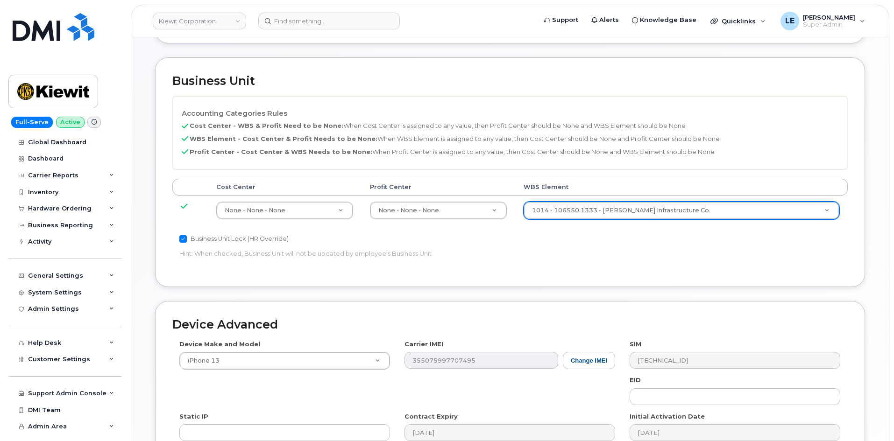
scroll to position [566, 0]
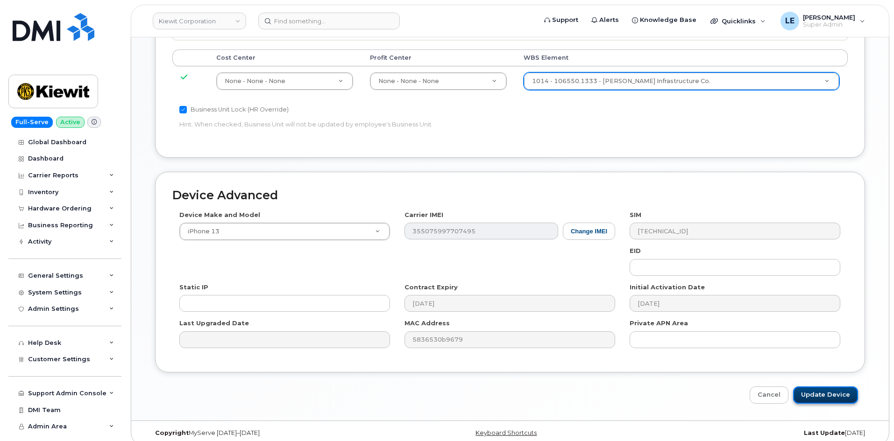
click at [824, 387] on input "Update Device" at bounding box center [825, 395] width 65 height 17
type input "Saving..."
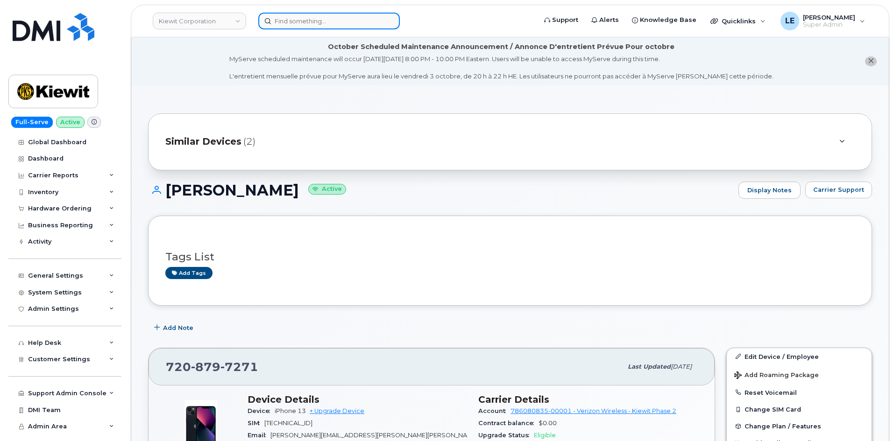
click at [305, 18] on input at bounding box center [328, 21] width 141 height 17
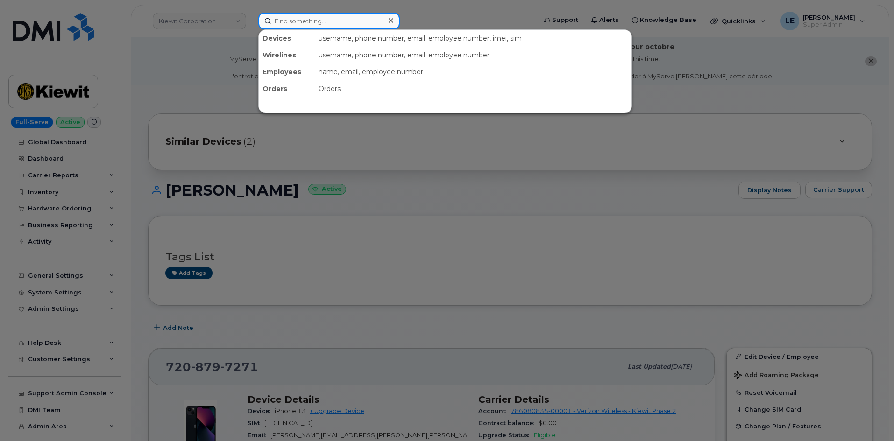
paste input "[EMAIL_ADDRESS][PERSON_NAME][PERSON_NAME][DOMAIN_NAME]"
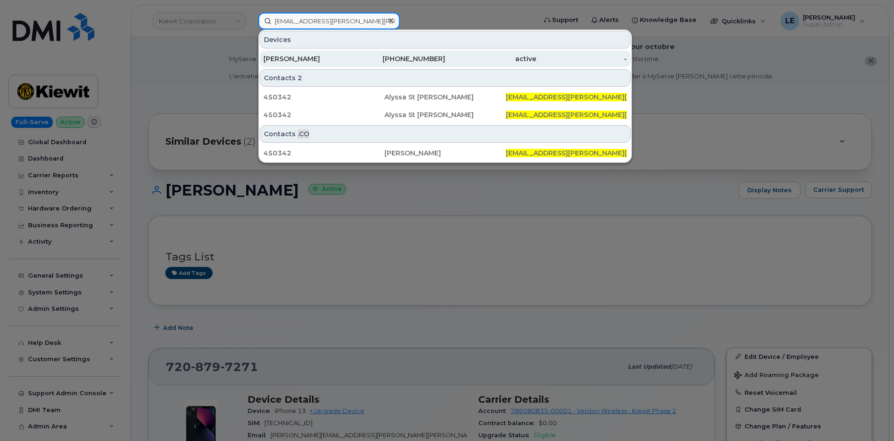
type input "[EMAIL_ADDRESS][PERSON_NAME][PERSON_NAME][DOMAIN_NAME]"
click at [322, 57] on div "[PERSON_NAME]" at bounding box center [308, 58] width 91 height 9
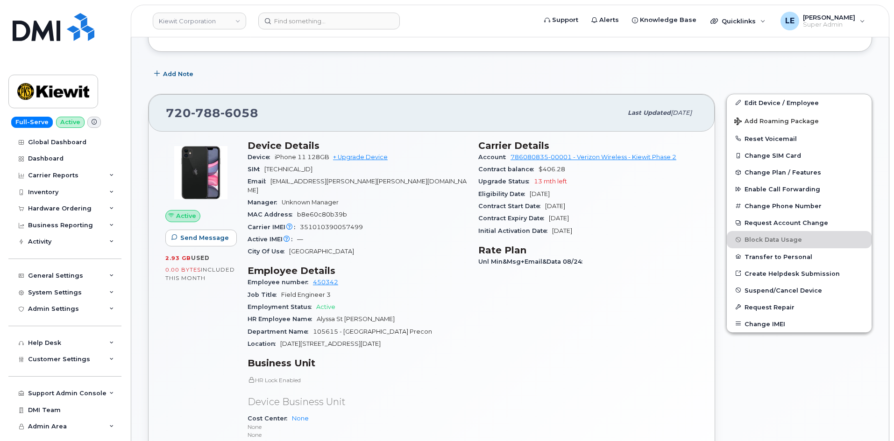
scroll to position [187, 0]
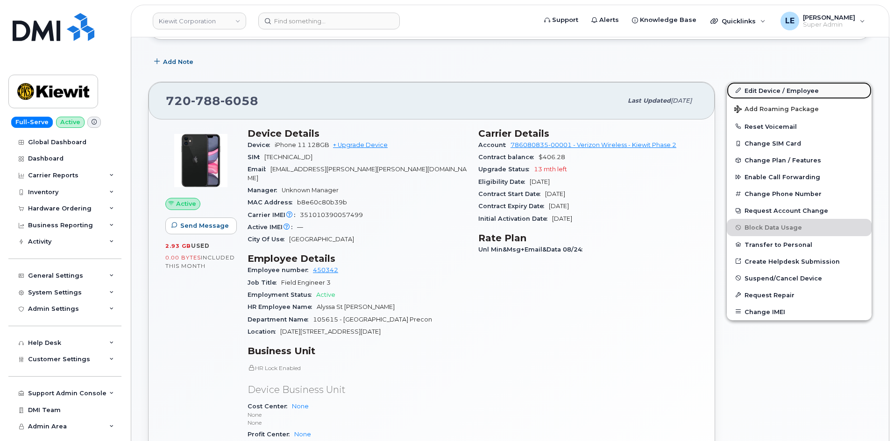
click at [746, 87] on link "Edit Device / Employee" at bounding box center [799, 90] width 145 height 17
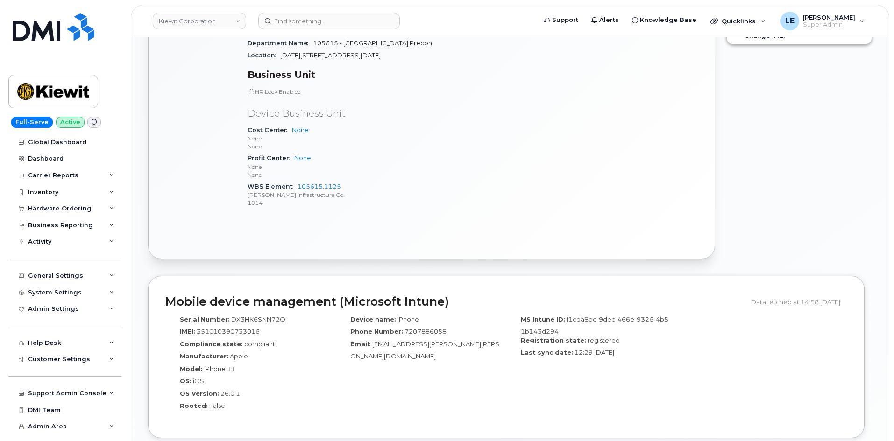
scroll to position [467, 0]
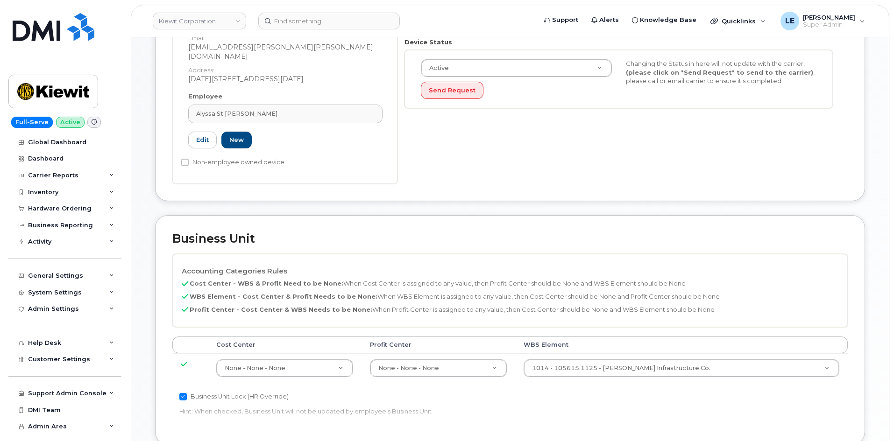
scroll to position [374, 0]
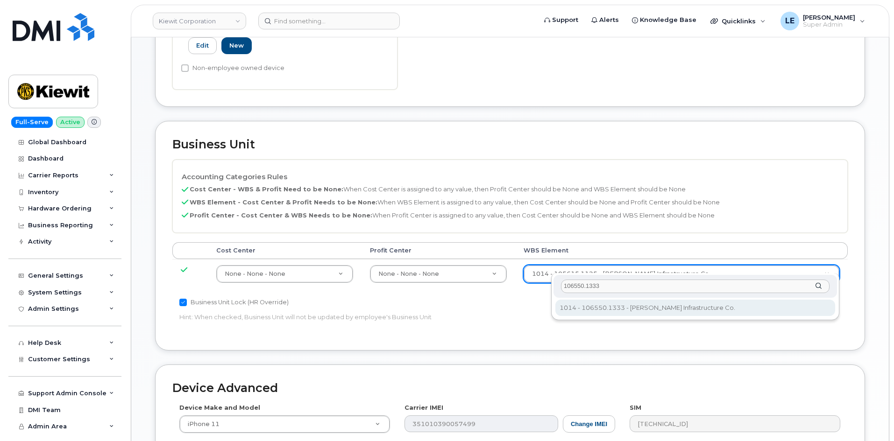
type input "106550.1333"
type input "36144121"
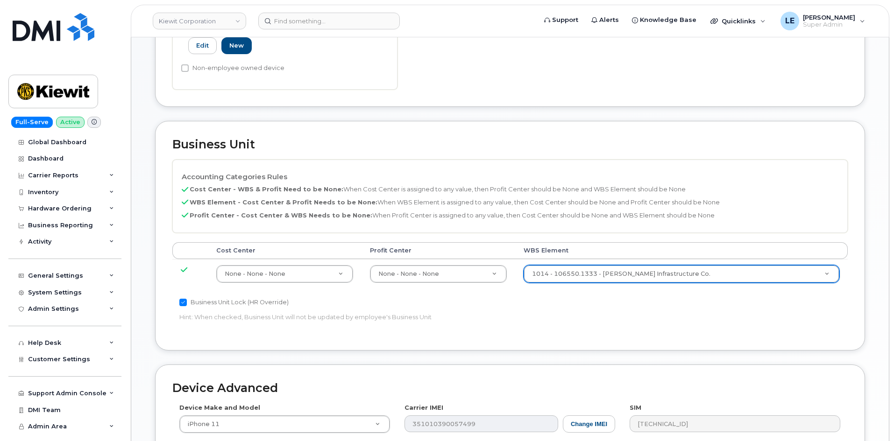
click at [613, 313] on p "Hint: When checked, Business Unit will not be updated by employee's Business Un…" at bounding box center [397, 317] width 436 height 9
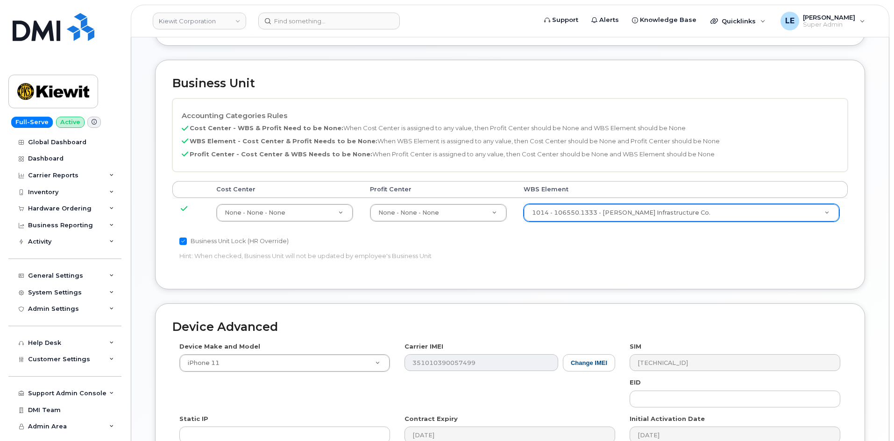
scroll to position [566, 0]
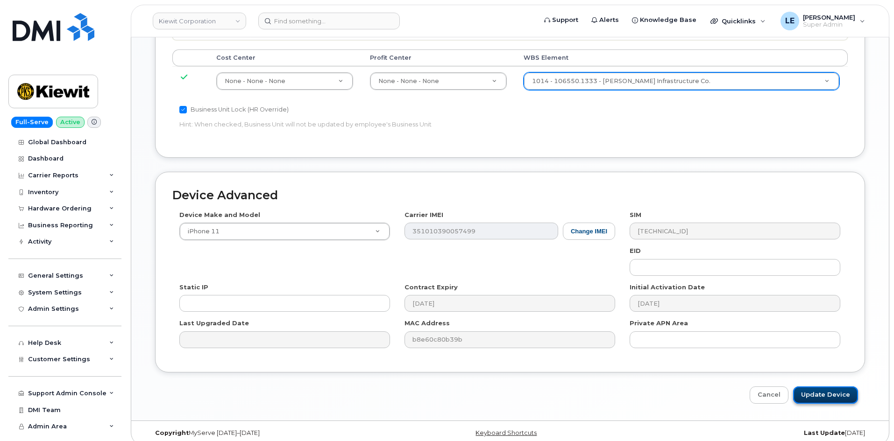
click at [834, 389] on input "Update Device" at bounding box center [825, 395] width 65 height 17
type input "Saving..."
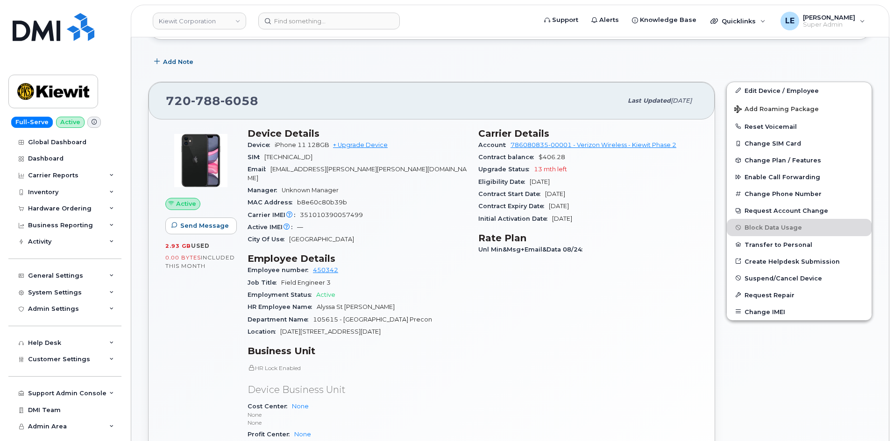
scroll to position [233, 0]
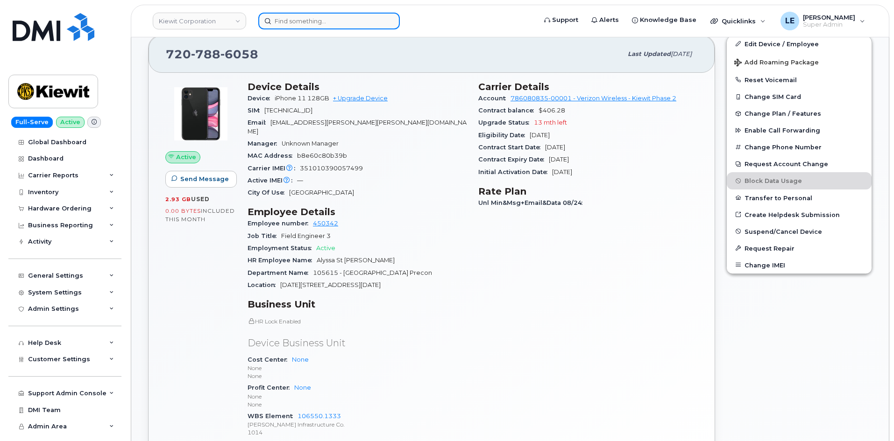
click at [337, 24] on input at bounding box center [328, 21] width 141 height 17
paste input "[PERSON_NAME][EMAIL_ADDRESS][PERSON_NAME][DOMAIN_NAME]"
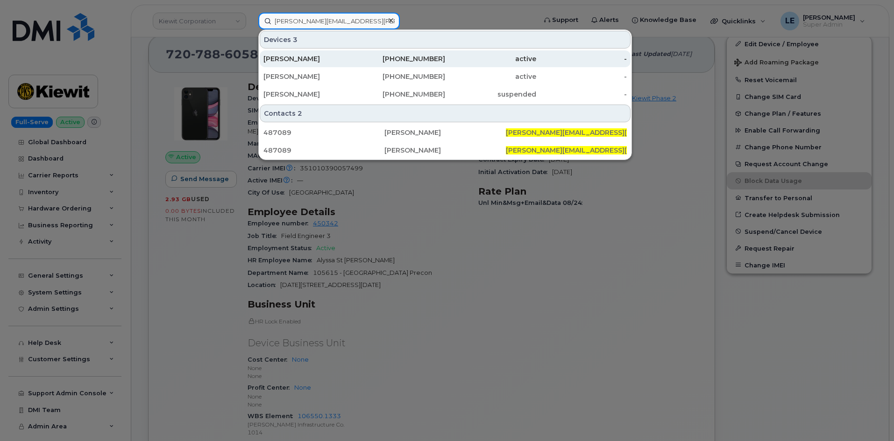
type input "[PERSON_NAME][EMAIL_ADDRESS][PERSON_NAME][DOMAIN_NAME]"
click at [469, 59] on div "active" at bounding box center [490, 58] width 91 height 9
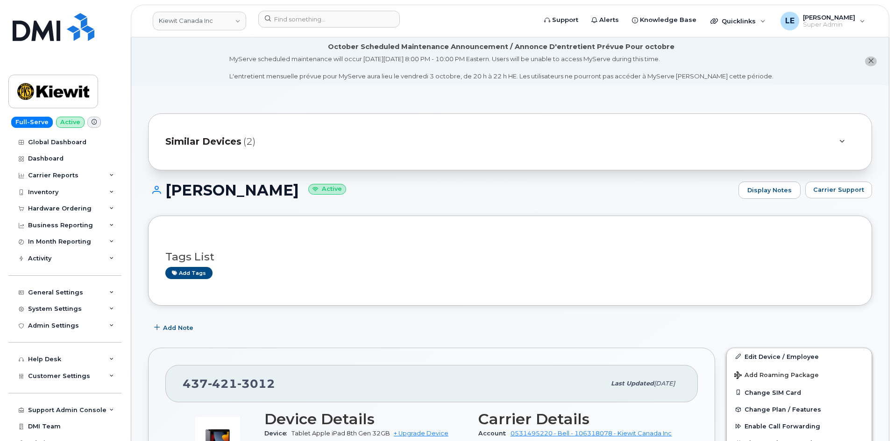
scroll to position [233, 0]
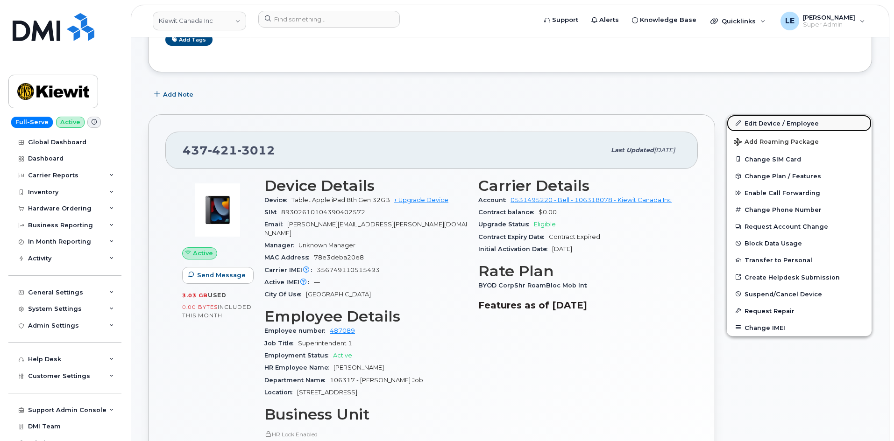
click at [785, 123] on link "Edit Device / Employee" at bounding box center [799, 123] width 145 height 17
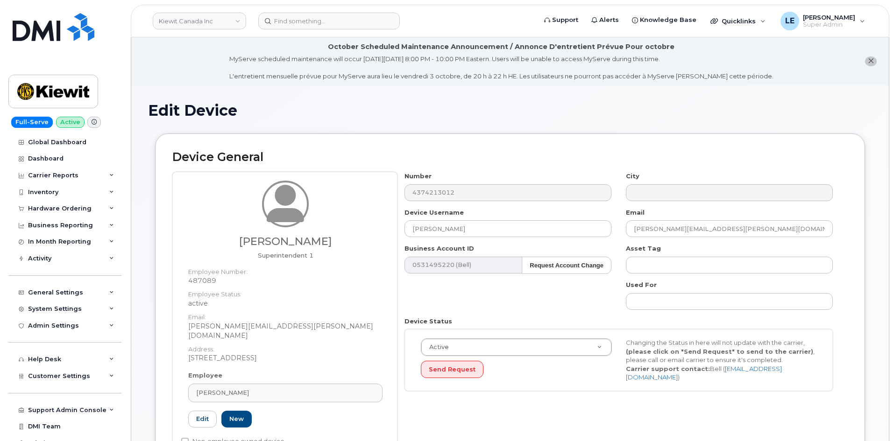
select select "14059"
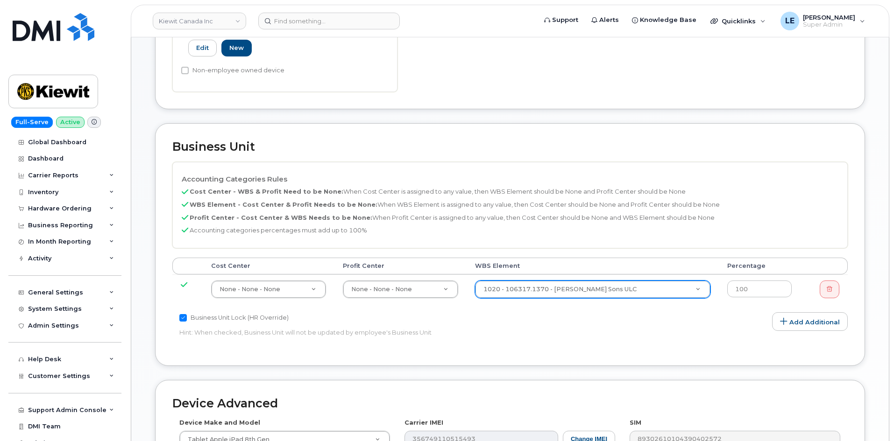
scroll to position [374, 0]
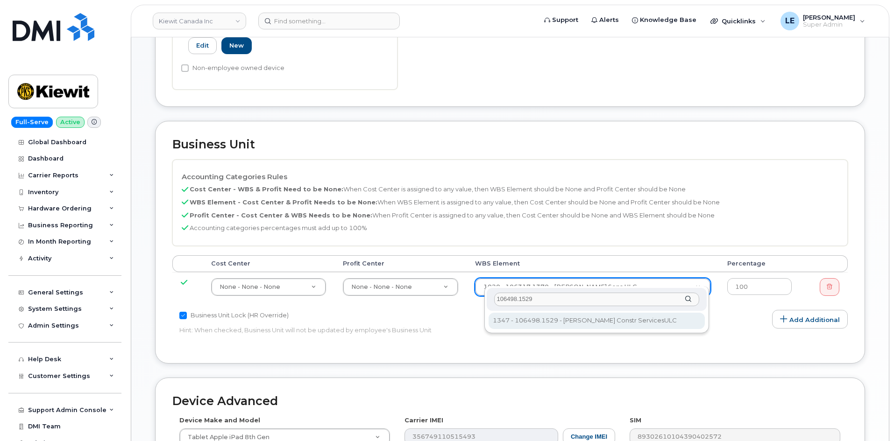
type input "106498.1529"
type input "36009333"
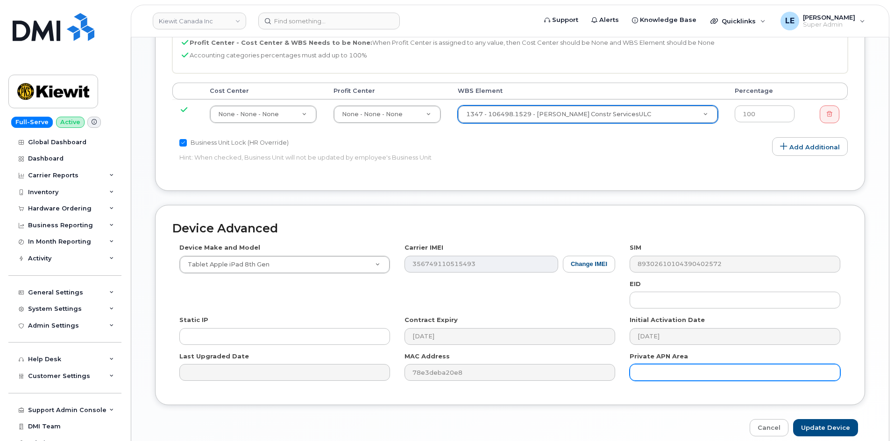
scroll to position [579, 0]
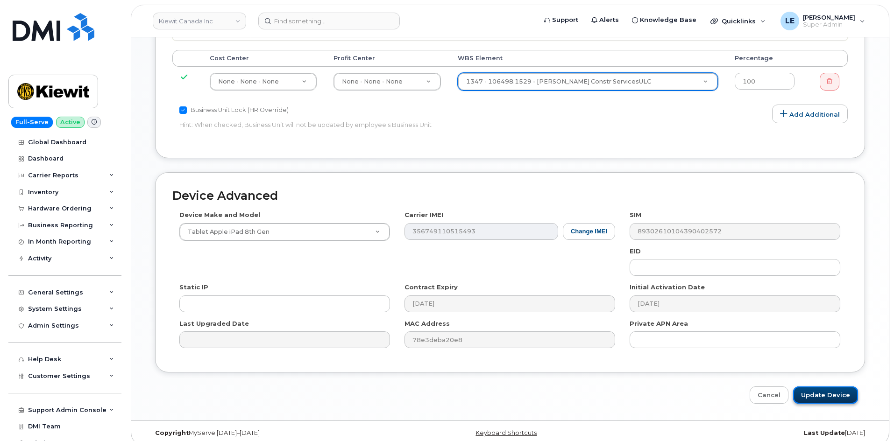
click at [814, 387] on input "Update Device" at bounding box center [825, 395] width 65 height 17
type input "Saving..."
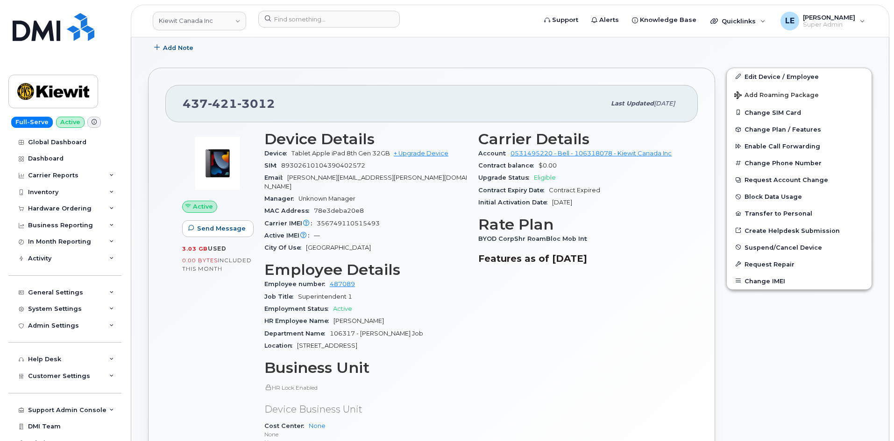
scroll to position [560, 0]
